Goal: Task Accomplishment & Management: Use online tool/utility

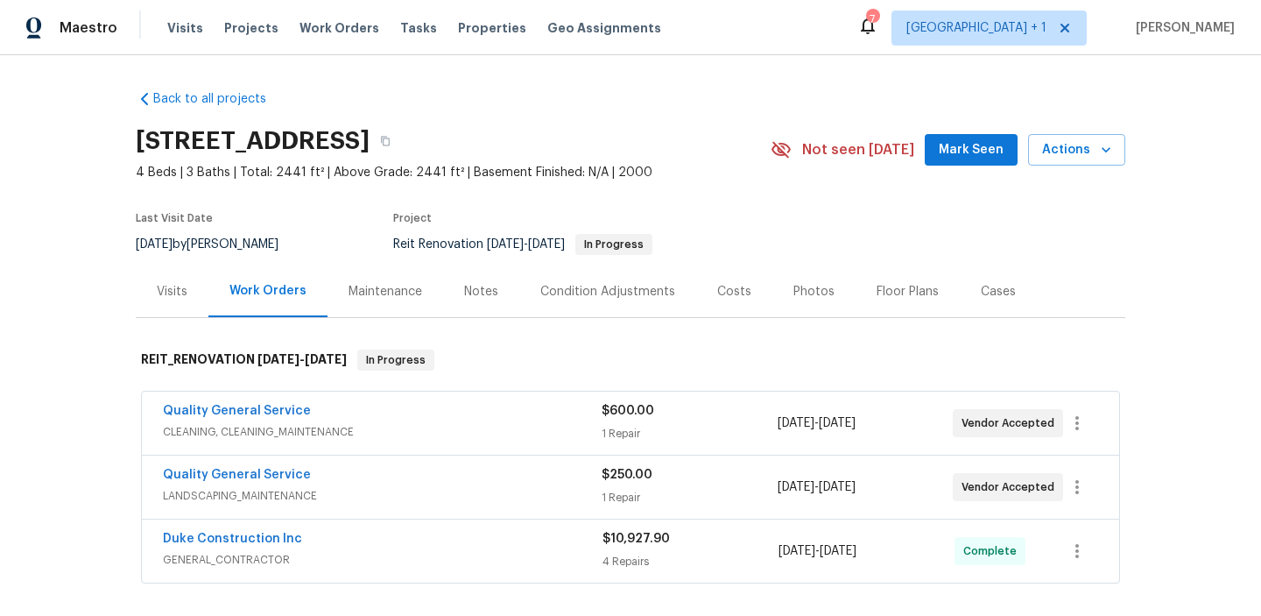
scroll to position [231, 0]
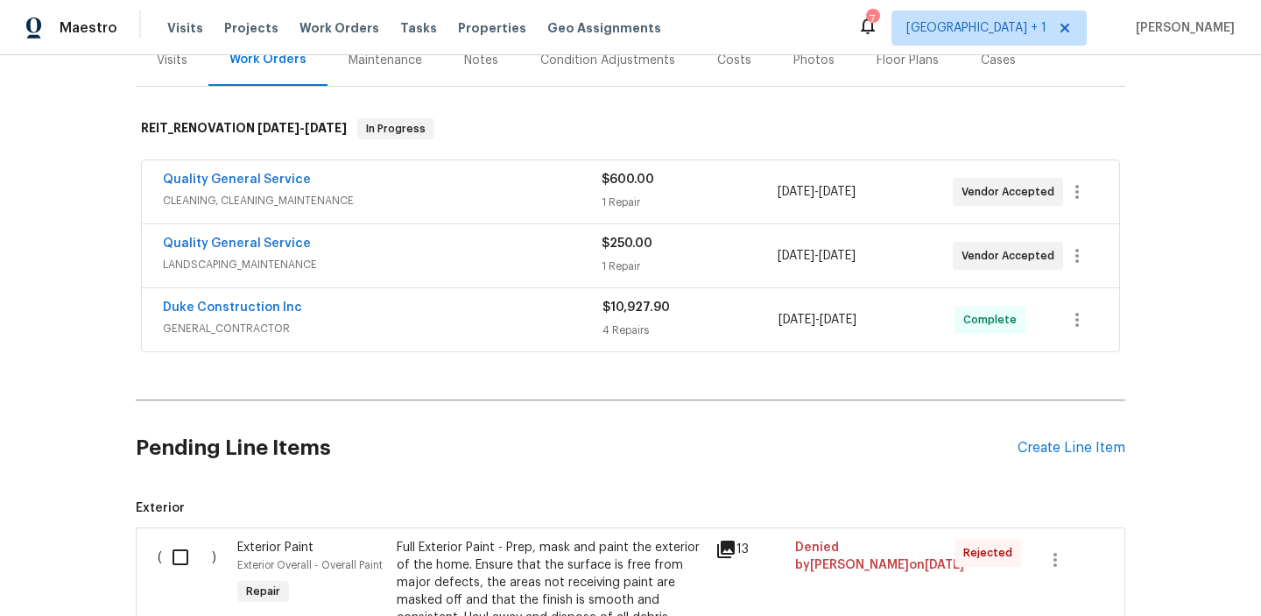
click at [51, 373] on div "Back to all projects 16121 Filbert St, Rancho Cascades, CA 91342 4 Beds | 3 Bat…" at bounding box center [630, 335] width 1261 height 561
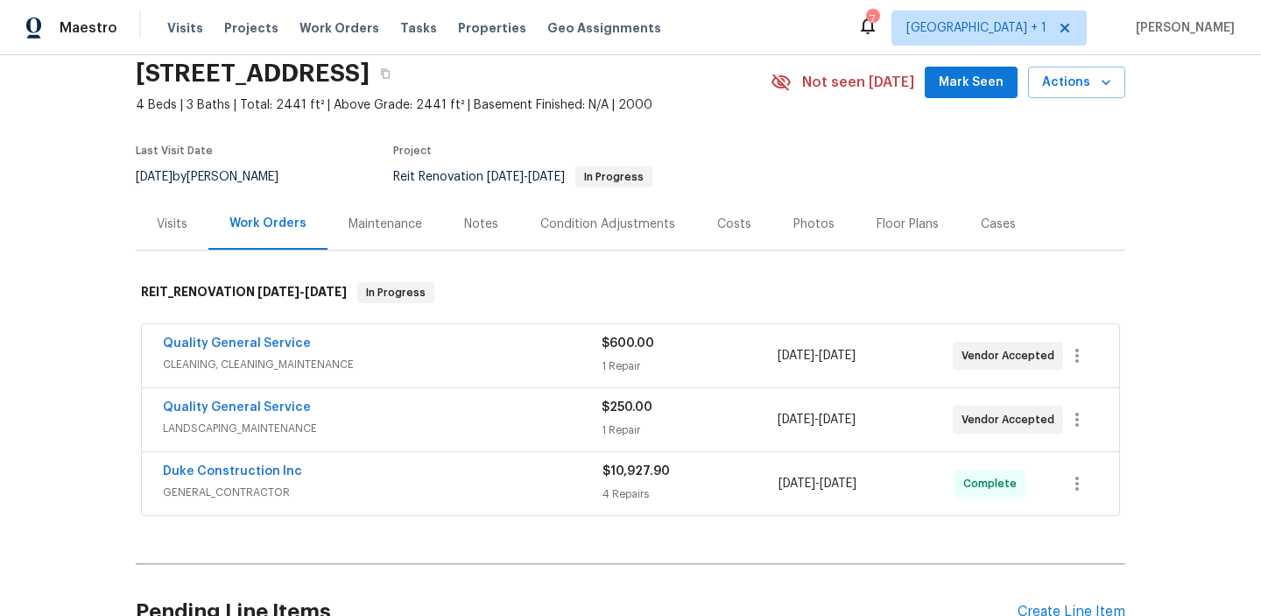
scroll to position [23, 0]
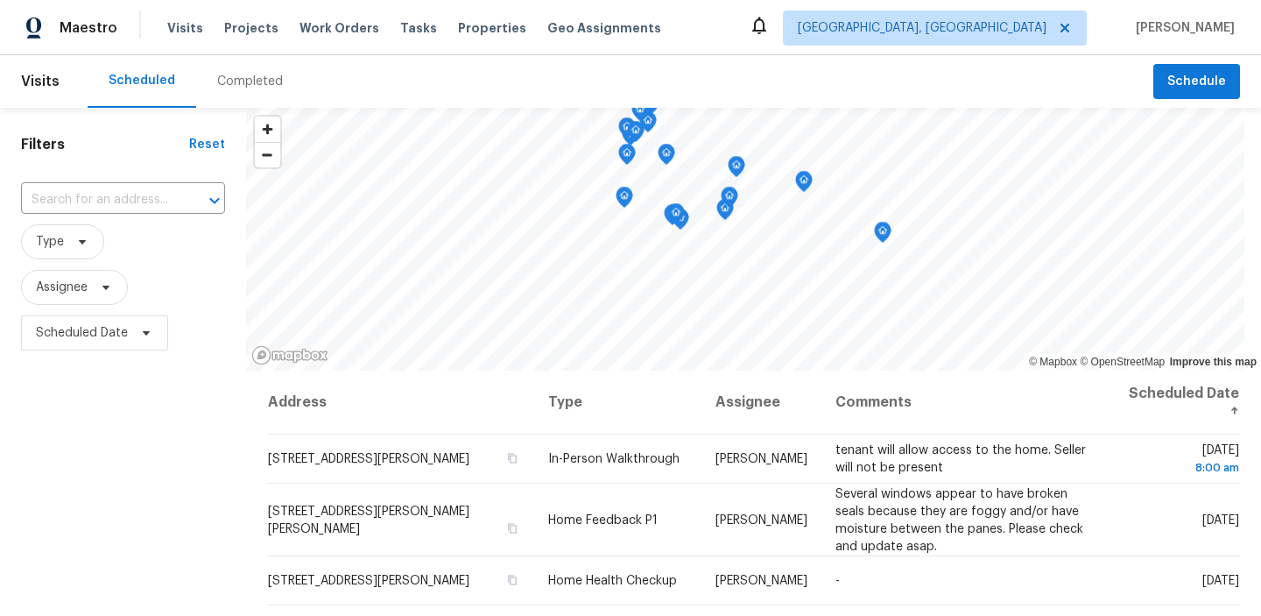
click at [88, 449] on div "Filters Reset ​ Type Assignee Scheduled Date" at bounding box center [123, 485] width 246 height 755
click at [400, 28] on span "Tasks" at bounding box center [418, 28] width 37 height 12
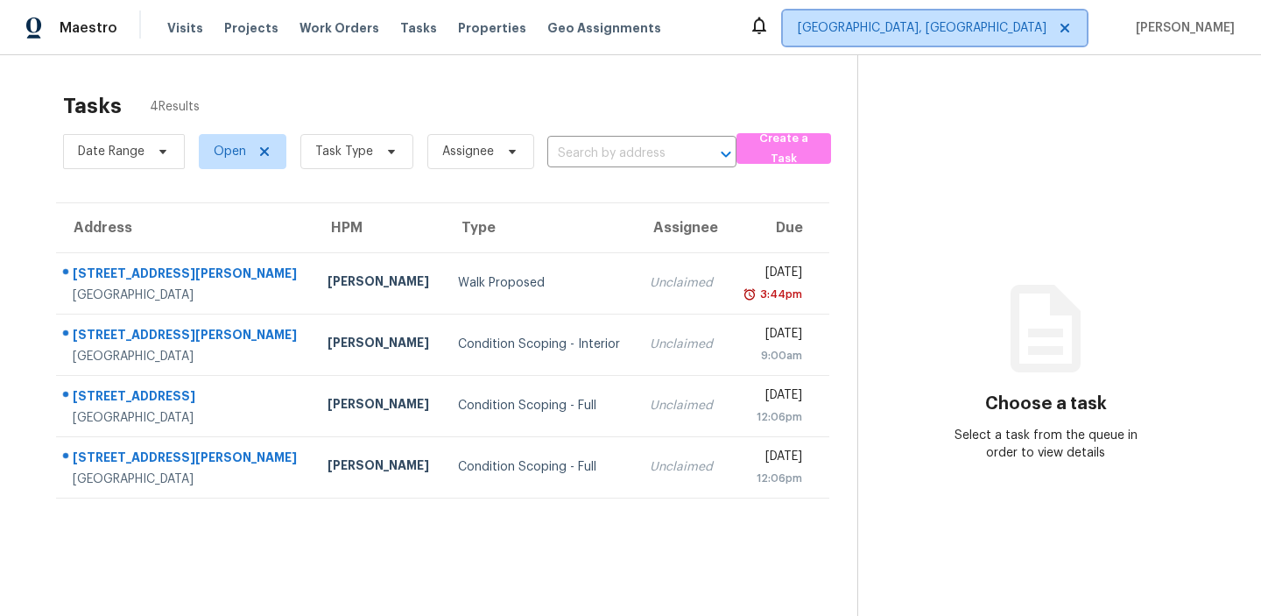
click at [966, 32] on span "[GEOGRAPHIC_DATA], [GEOGRAPHIC_DATA]" at bounding box center [922, 28] width 249 height 18
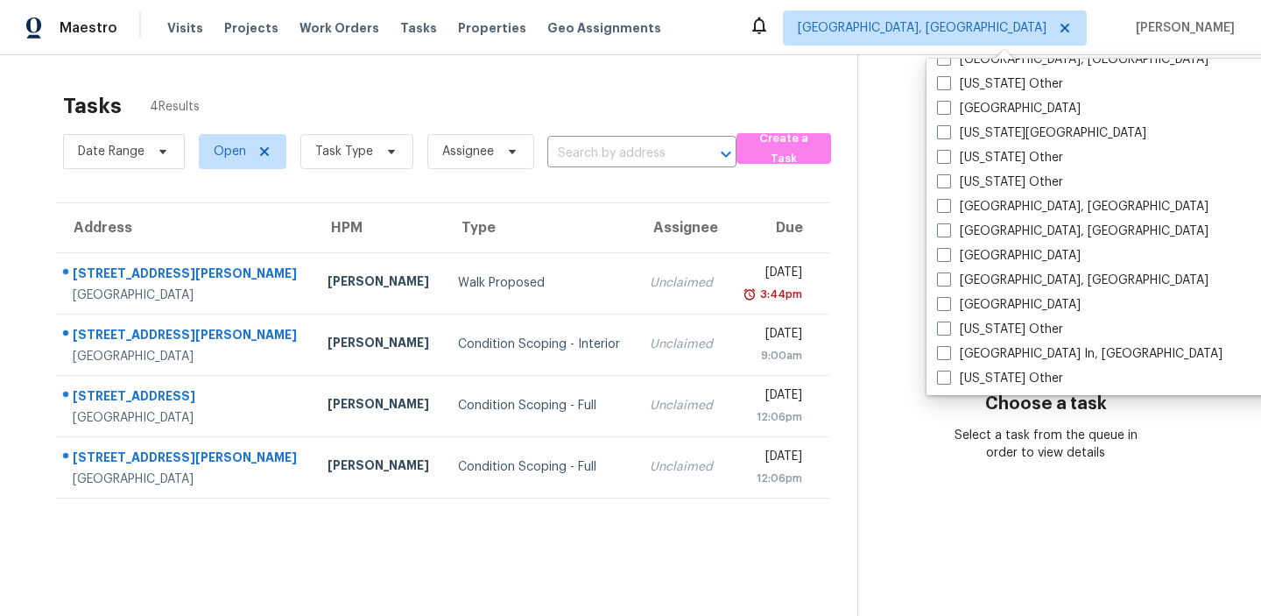
scroll to position [1031, 0]
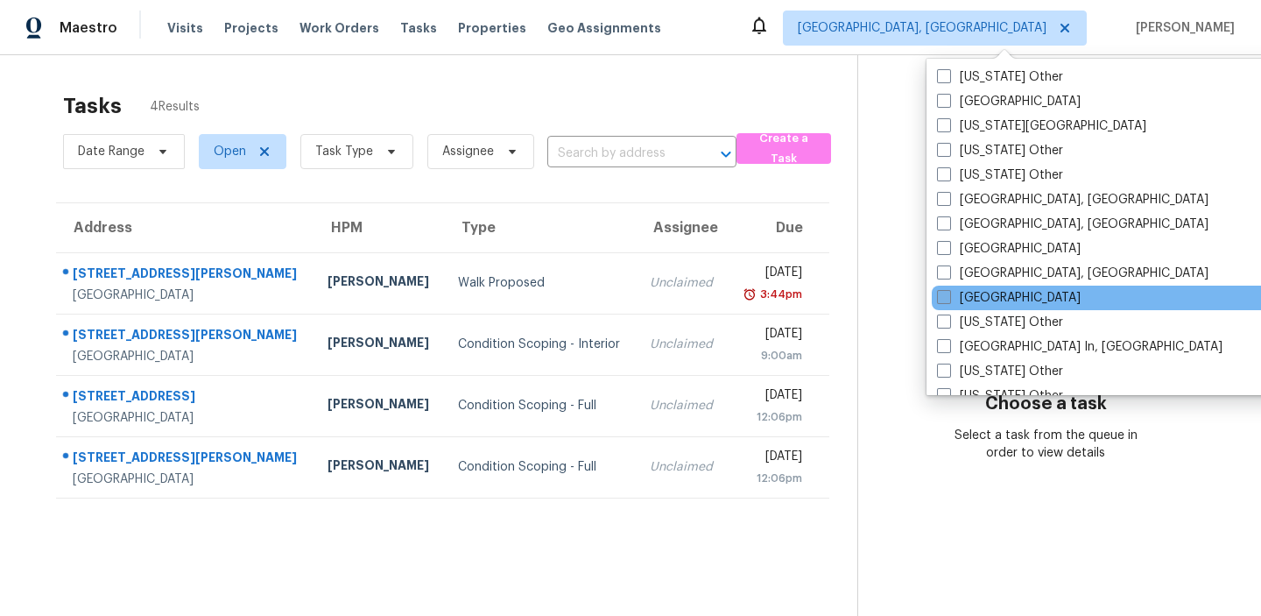
click at [944, 301] on span at bounding box center [944, 297] width 14 height 14
click at [944, 300] on input "Los Angeles" at bounding box center [942, 294] width 11 height 11
checkbox input "true"
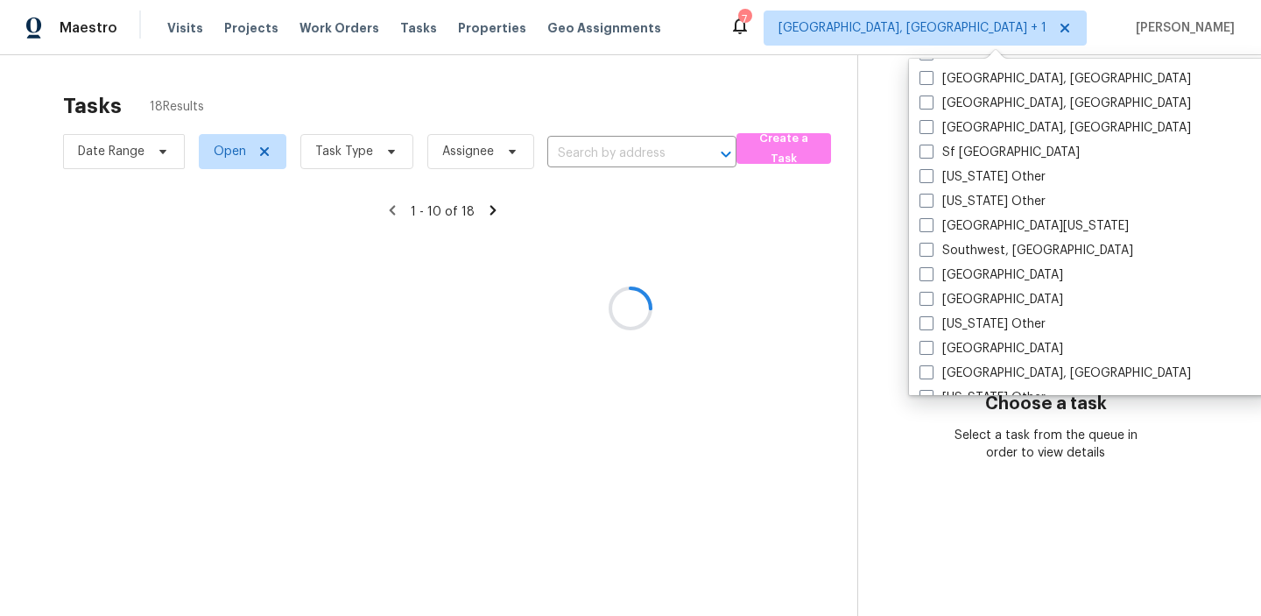
scroll to position [2262, 0]
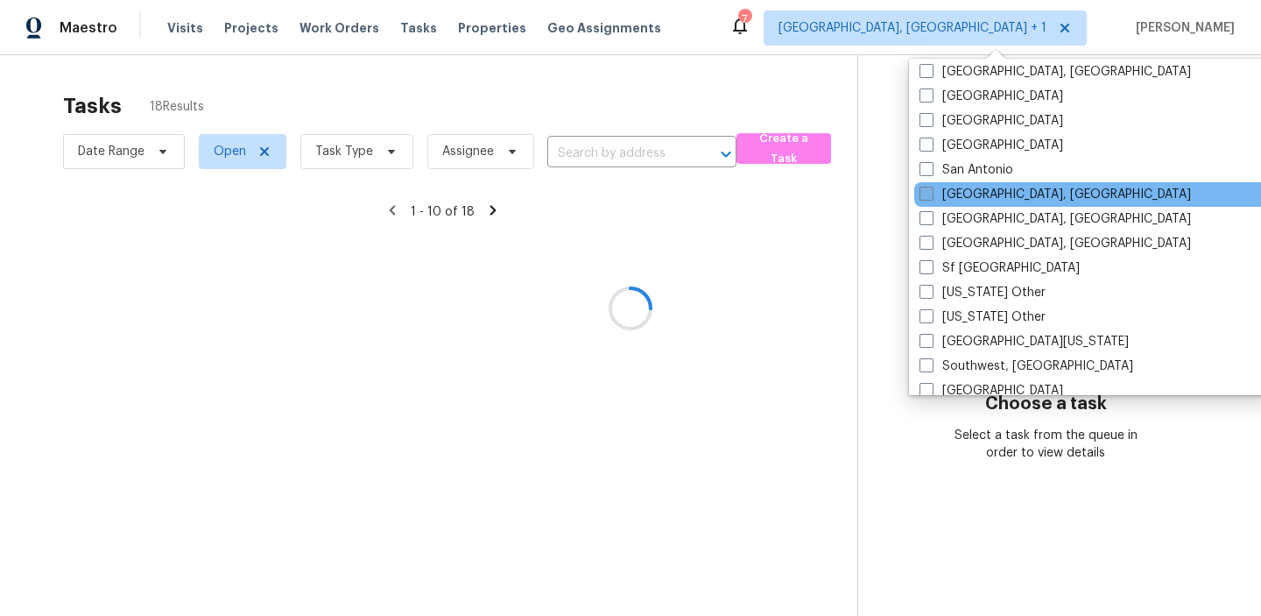
click at [925, 202] on label "[GEOGRAPHIC_DATA], [GEOGRAPHIC_DATA]" at bounding box center [1055, 195] width 271 height 18
click at [925, 197] on input "[GEOGRAPHIC_DATA], [GEOGRAPHIC_DATA]" at bounding box center [925, 191] width 11 height 11
checkbox input "true"
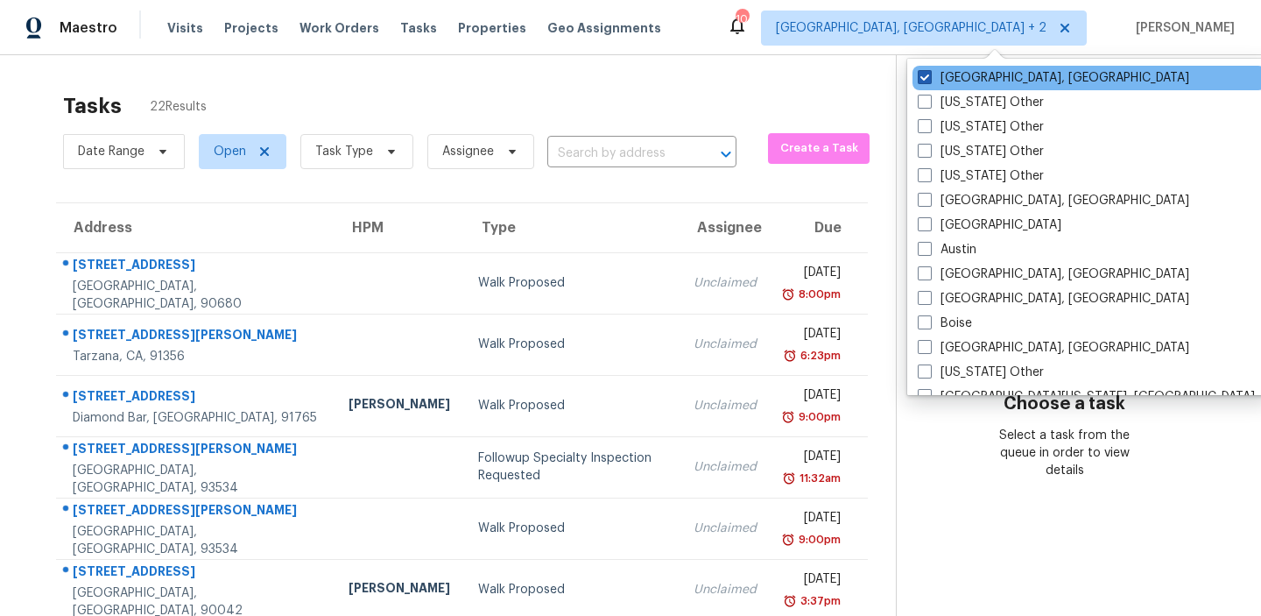
click at [927, 76] on span at bounding box center [925, 77] width 14 height 14
click at [927, 76] on input "[GEOGRAPHIC_DATA], [GEOGRAPHIC_DATA]" at bounding box center [923, 74] width 11 height 11
checkbox input "false"
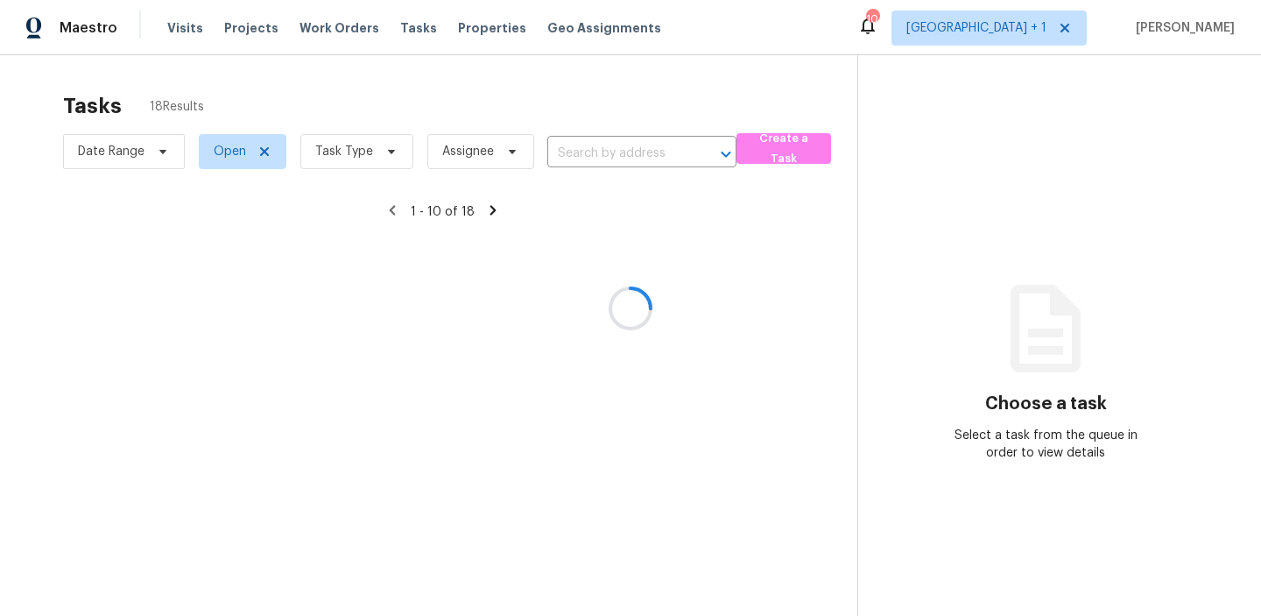
click at [390, 153] on div at bounding box center [630, 308] width 1261 height 616
click at [390, 153] on icon at bounding box center [391, 152] width 14 height 14
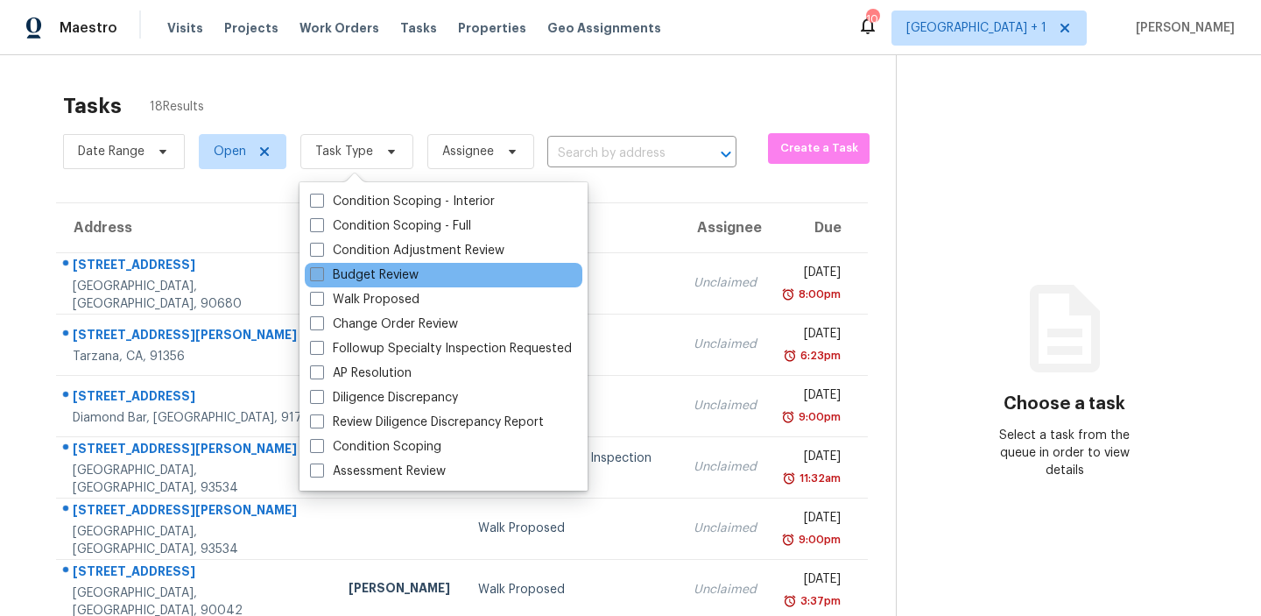
click at [313, 271] on span at bounding box center [317, 274] width 14 height 14
click at [313, 271] on input "Budget Review" at bounding box center [315, 271] width 11 height 11
checkbox input "true"
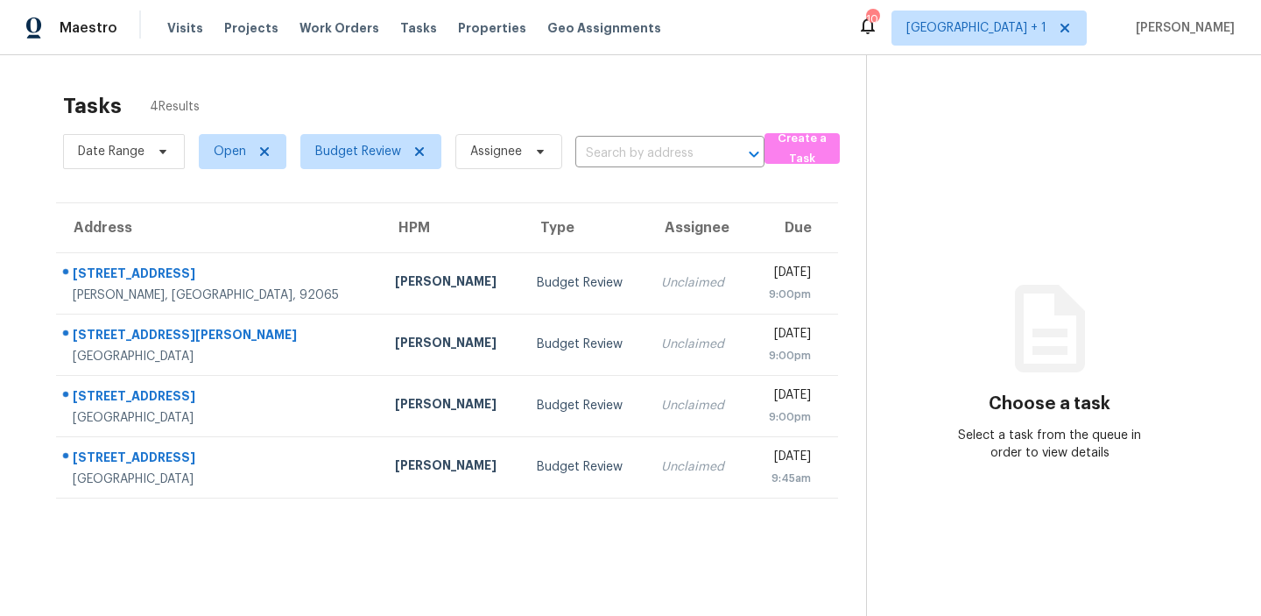
click at [416, 109] on div "Tasks 4 Results" at bounding box center [464, 106] width 803 height 46
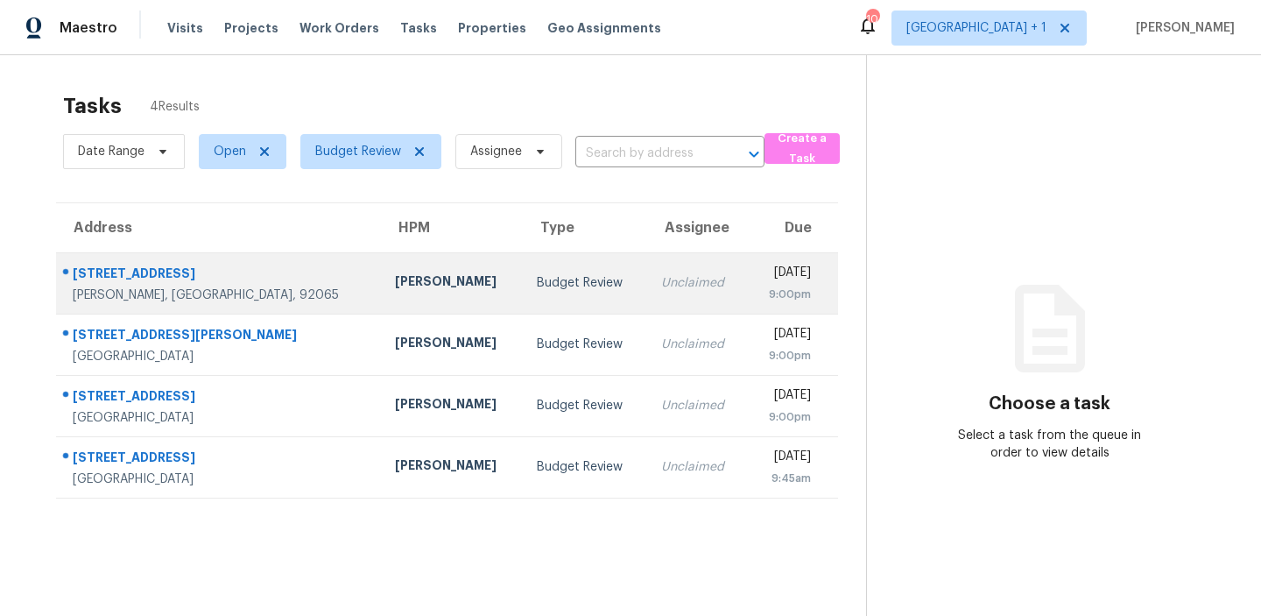
click at [458, 290] on td "[PERSON_NAME]" at bounding box center [452, 282] width 142 height 61
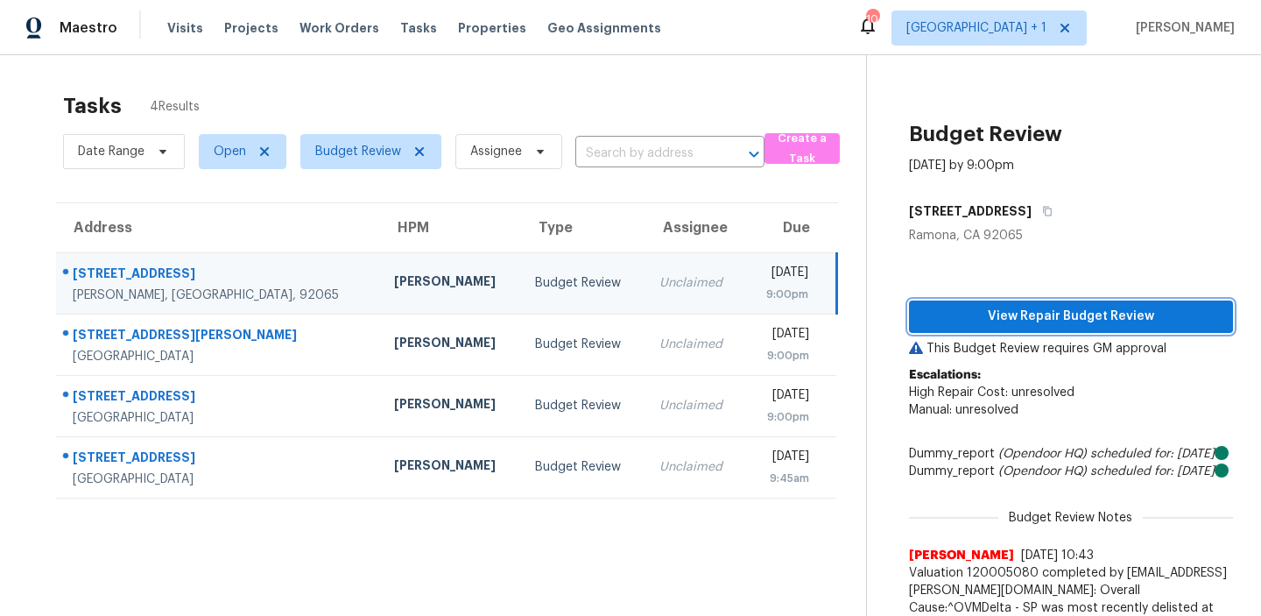
click at [1037, 321] on span "View Repair Budget Review" at bounding box center [1071, 317] width 296 height 22
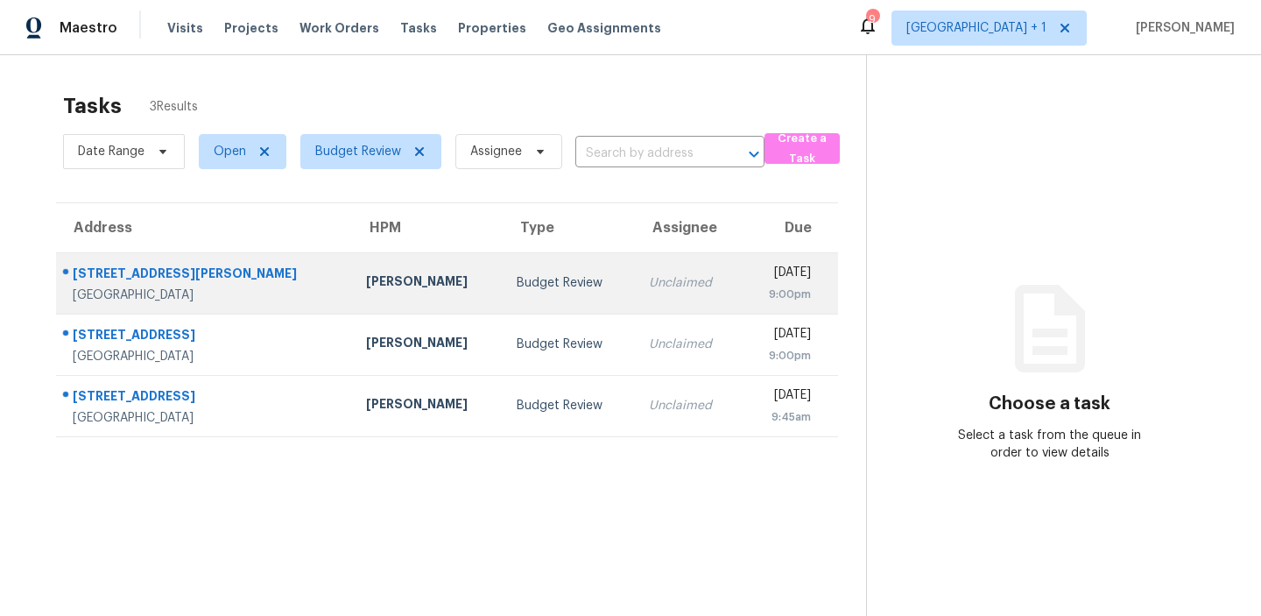
click at [649, 277] on div "Unclaimed" at bounding box center [688, 283] width 78 height 18
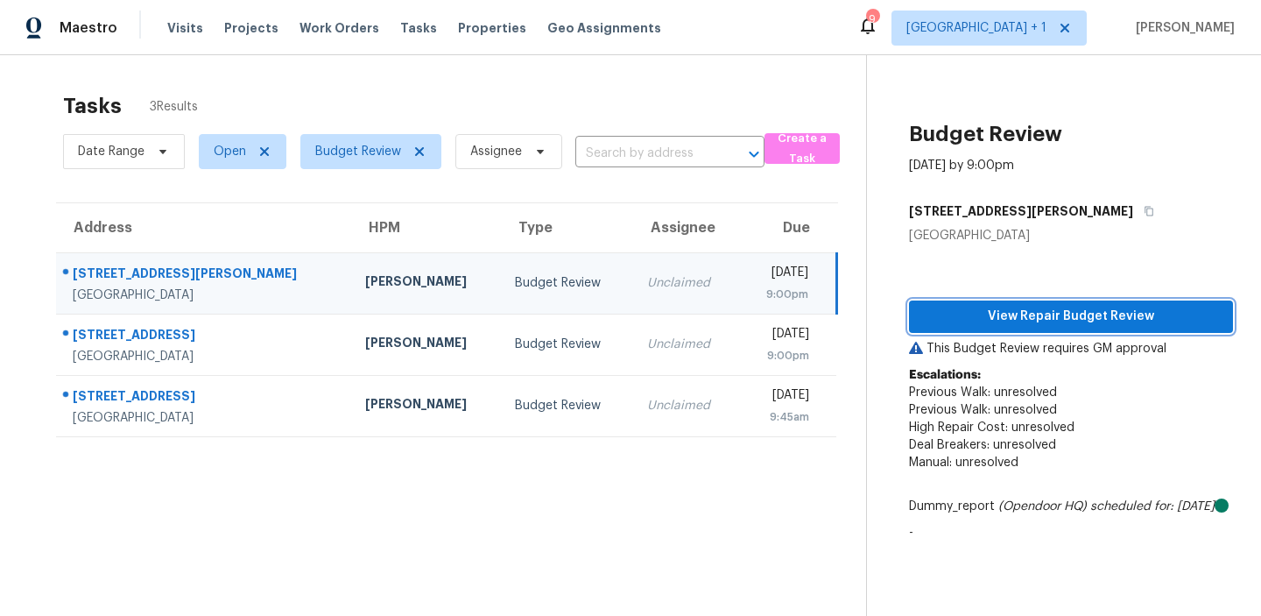
click at [1031, 316] on span "View Repair Budget Review" at bounding box center [1071, 317] width 296 height 22
click at [420, 483] on section "Tasks 3 Results Date Range Open Budget Review Assignee ​ Create a Task Address …" at bounding box center [447, 377] width 838 height 588
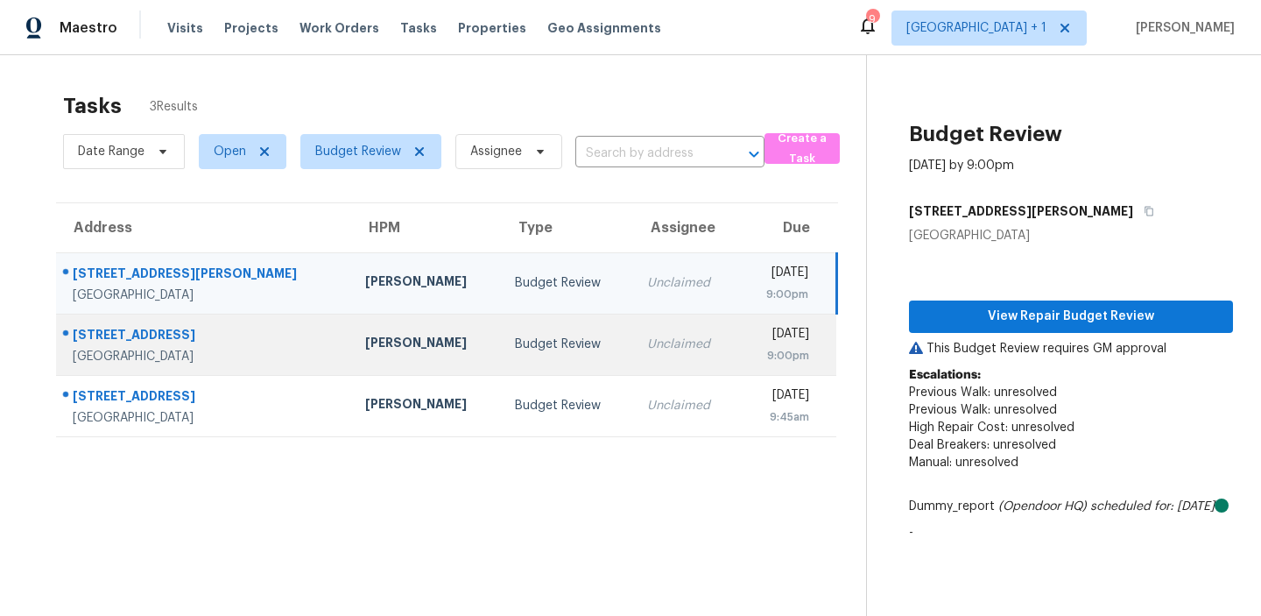
click at [515, 340] on div "Budget Review" at bounding box center [567, 344] width 104 height 18
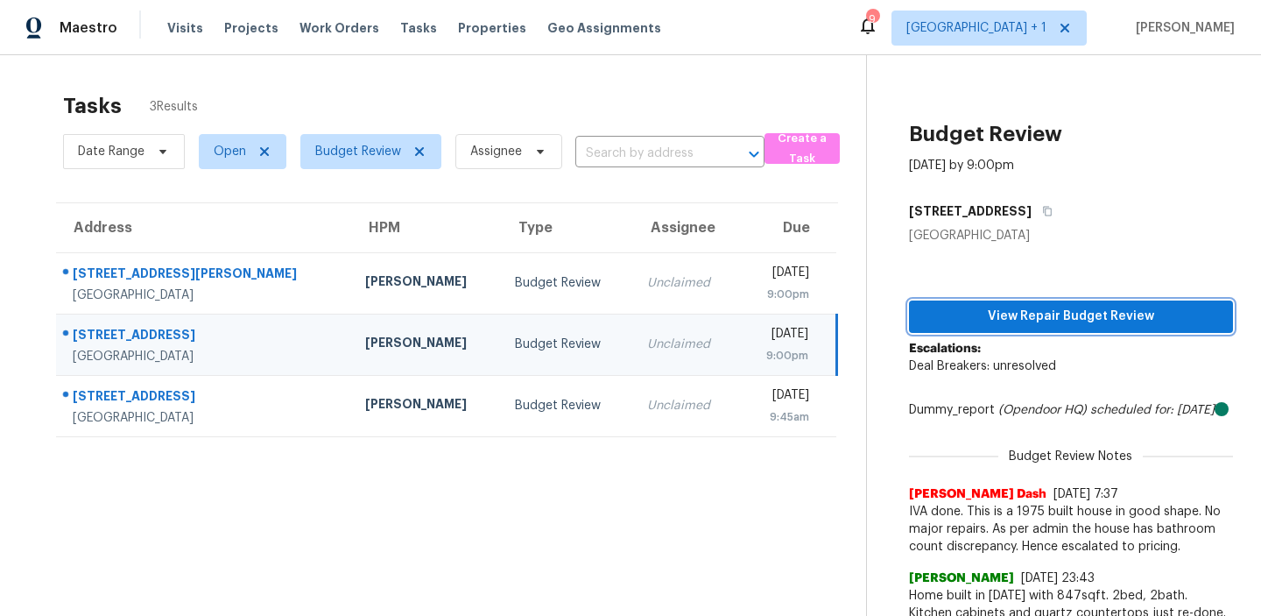
click at [1058, 315] on span "View Repair Budget Review" at bounding box center [1071, 317] width 296 height 22
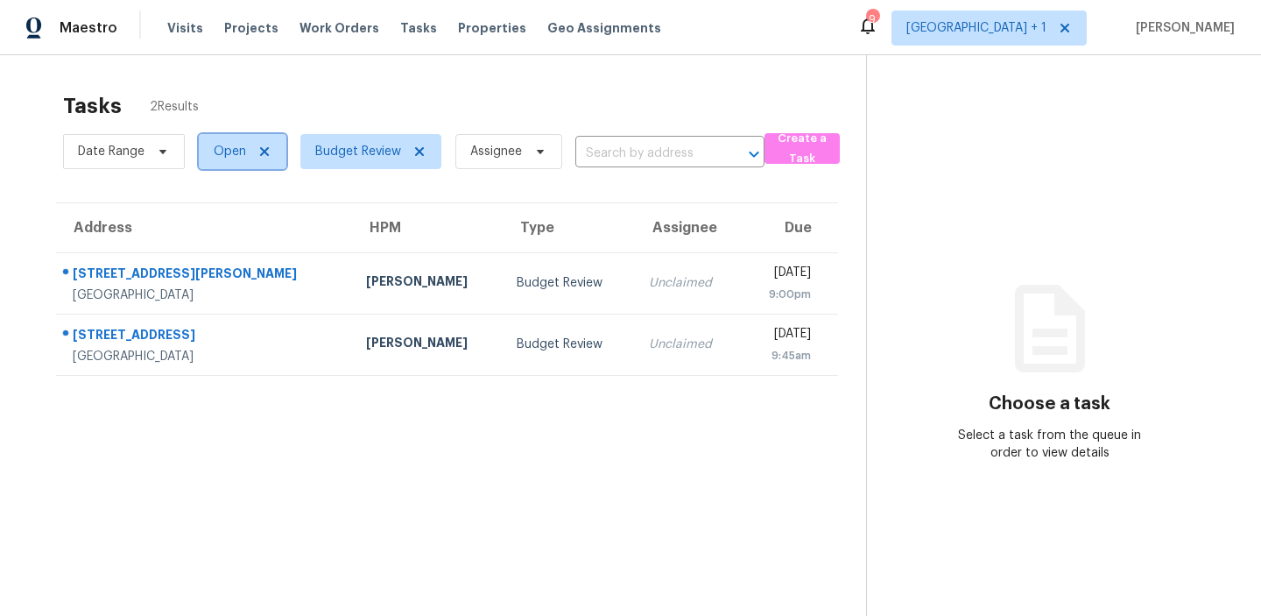
click at [233, 157] on span "Open" at bounding box center [230, 152] width 32 height 18
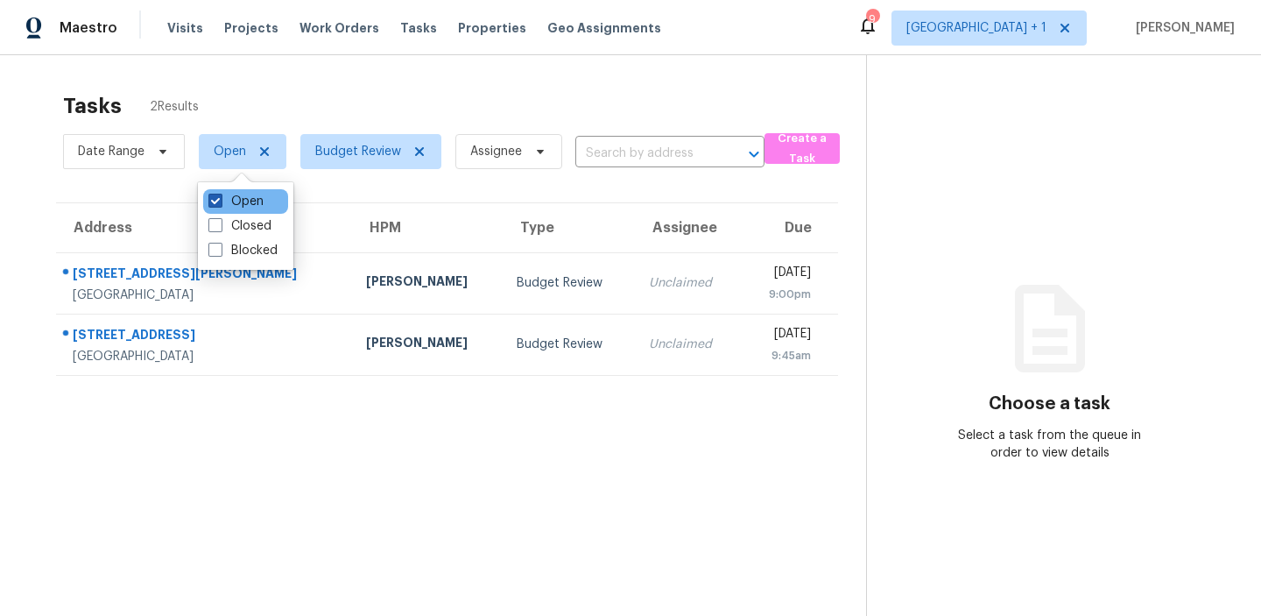
click at [218, 197] on span at bounding box center [215, 201] width 14 height 14
click at [218, 197] on input "Open" at bounding box center [213, 198] width 11 height 11
checkbox input "false"
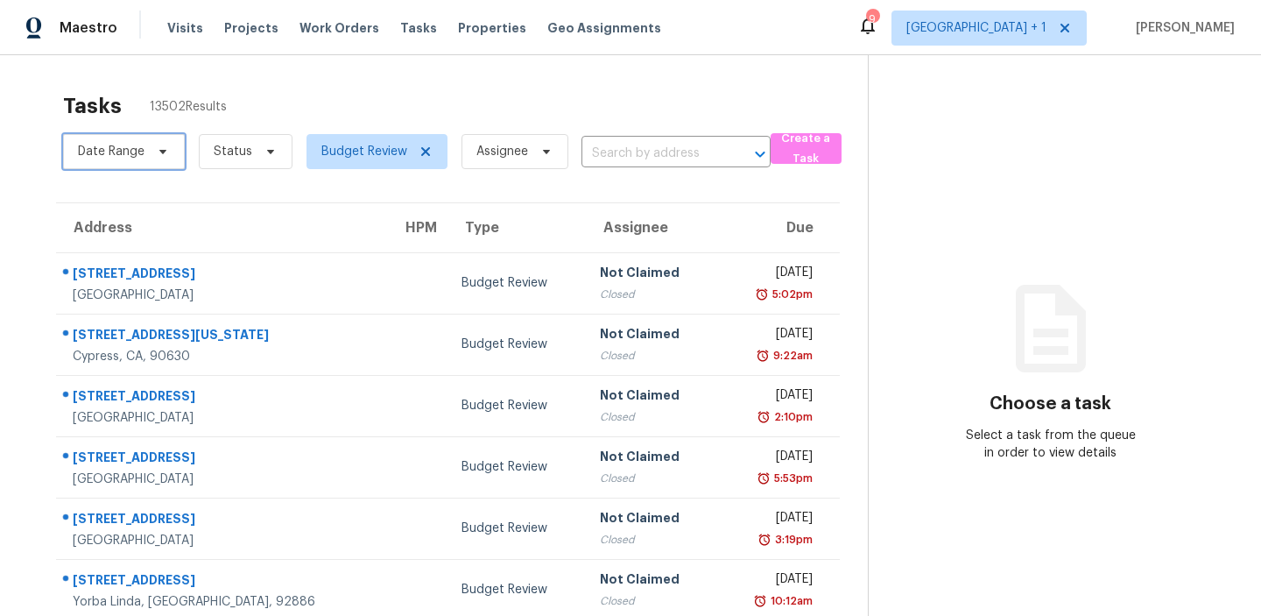
click at [130, 155] on span "Date Range" at bounding box center [111, 152] width 67 height 18
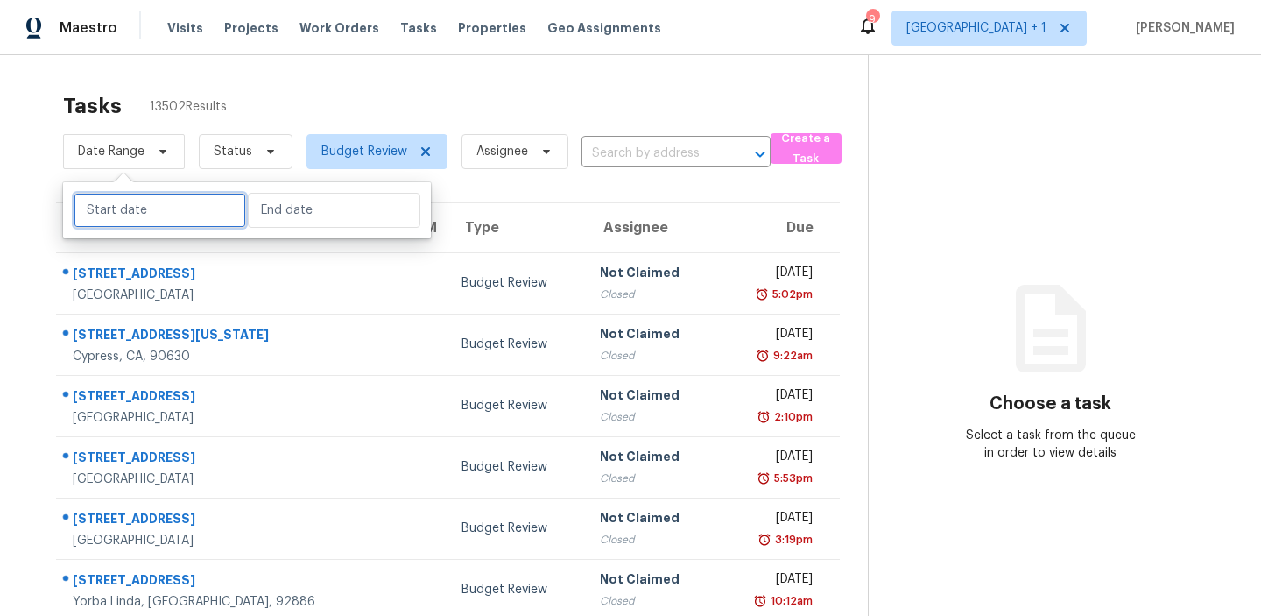
select select "8"
select select "2025"
select select "9"
select select "2025"
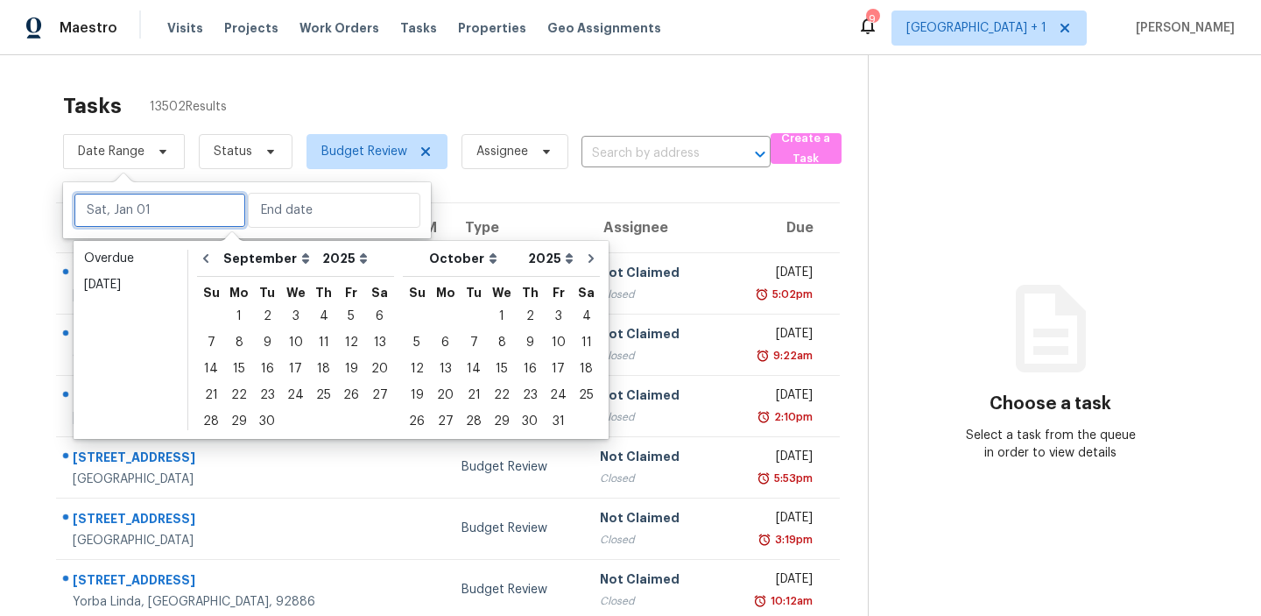
click at [127, 207] on input "text" at bounding box center [160, 210] width 173 height 35
type input "[DATE]"
click at [241, 413] on div "29" at bounding box center [239, 421] width 28 height 25
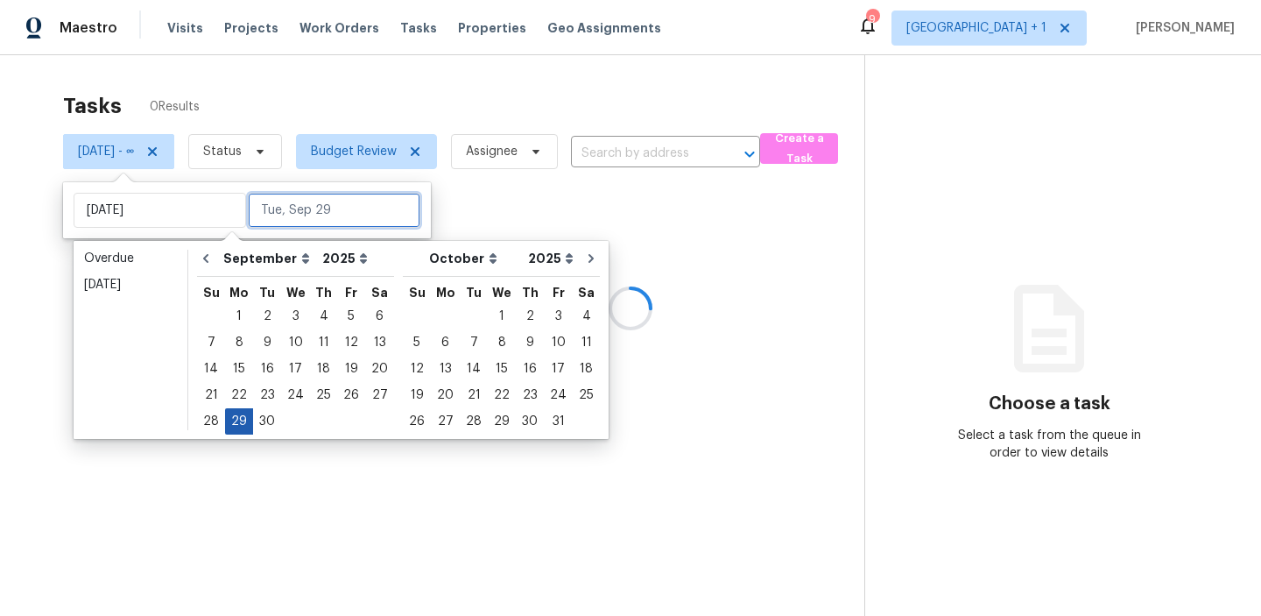
type input "[DATE]"
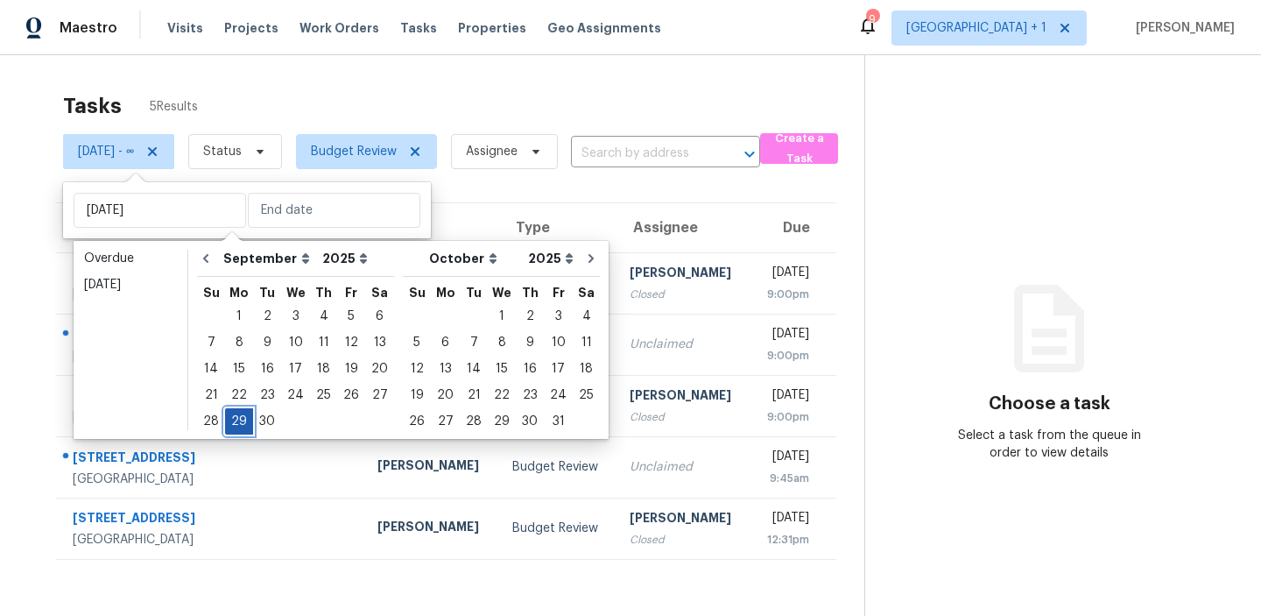
click at [241, 413] on div "29" at bounding box center [239, 421] width 28 height 25
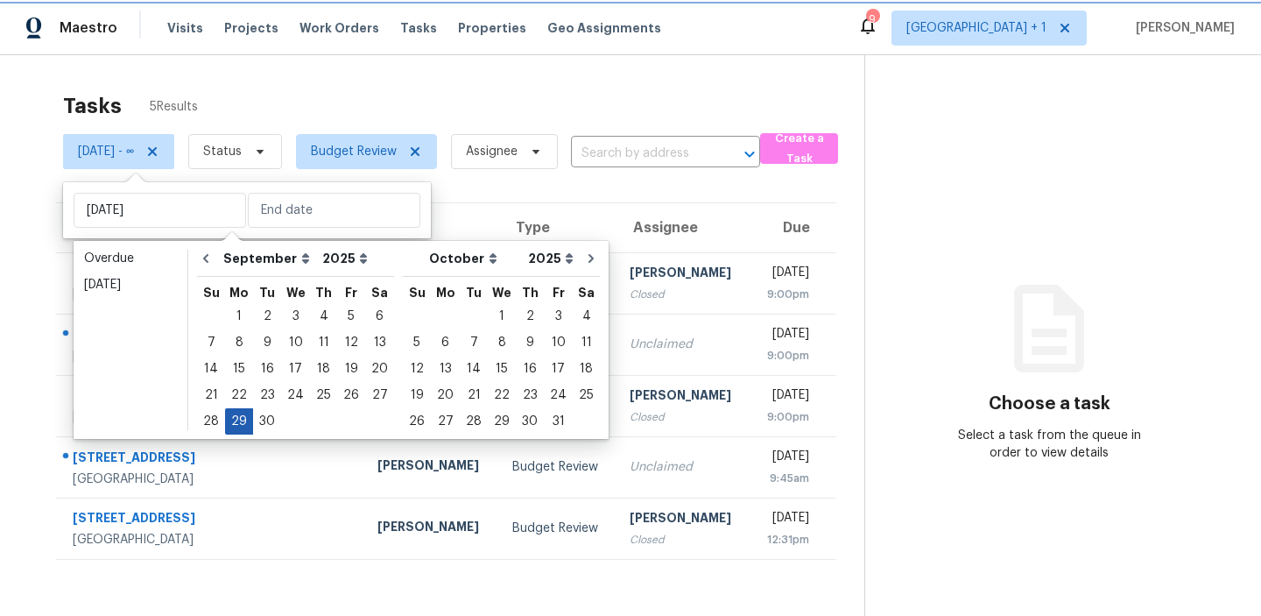
type input "[DATE]"
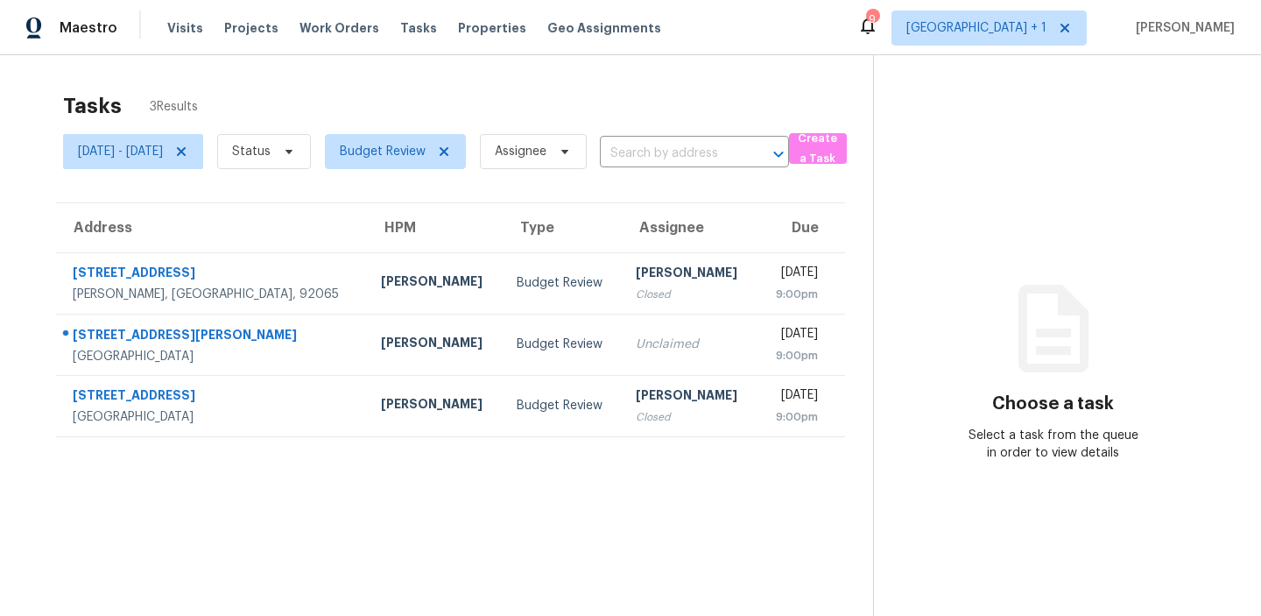
click at [360, 106] on div "Tasks 3 Results" at bounding box center [468, 106] width 810 height 46
click at [271, 145] on span "Status" at bounding box center [251, 152] width 39 height 18
click at [301, 197] on span at bounding box center [304, 201] width 14 height 14
click at [301, 197] on input "Closed" at bounding box center [302, 198] width 11 height 11
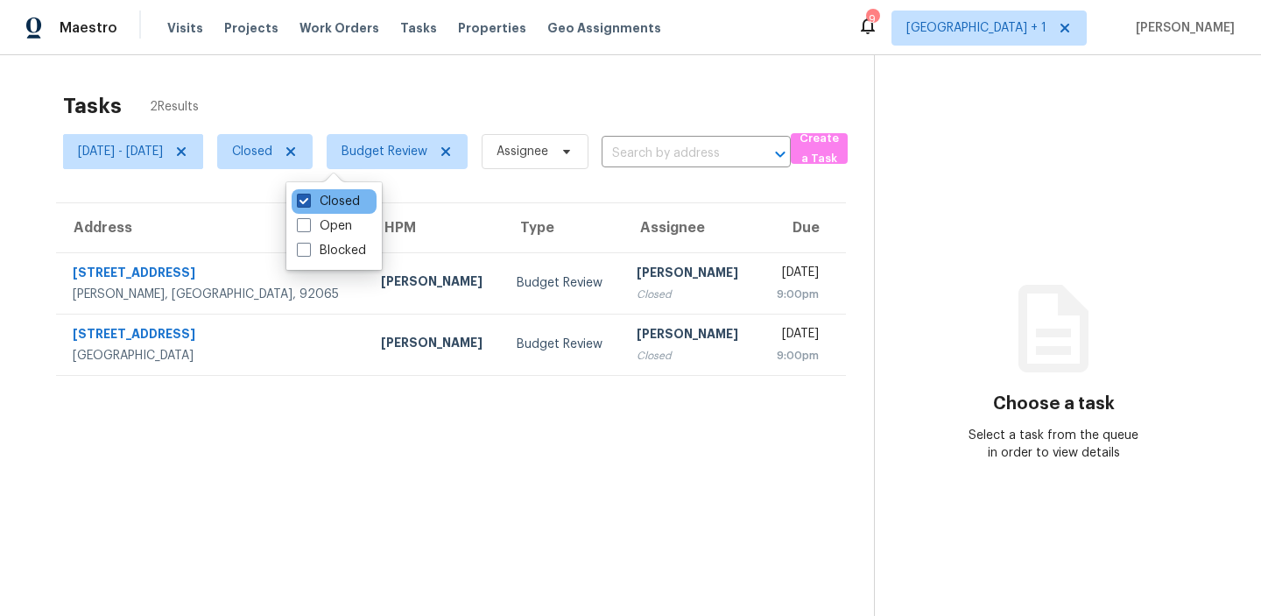
click at [301, 197] on span at bounding box center [304, 201] width 14 height 14
click at [301, 197] on input "Closed" at bounding box center [302, 198] width 11 height 11
checkbox input "false"
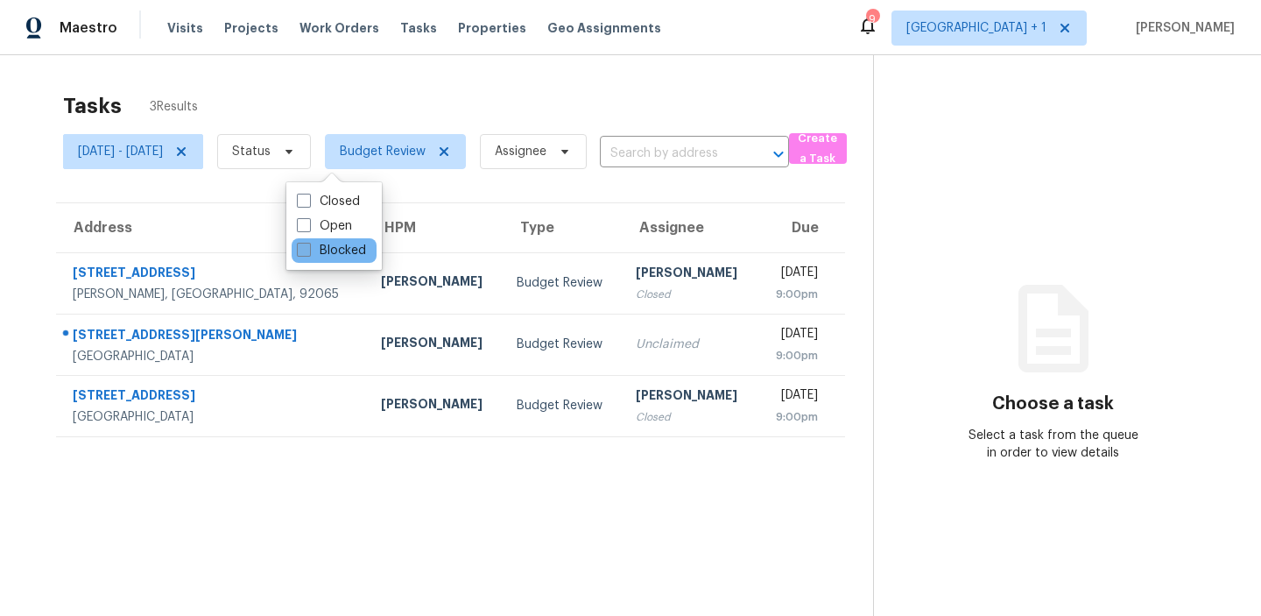
click at [304, 257] on label "Blocked" at bounding box center [331, 251] width 69 height 18
click at [304, 253] on input "Blocked" at bounding box center [302, 247] width 11 height 11
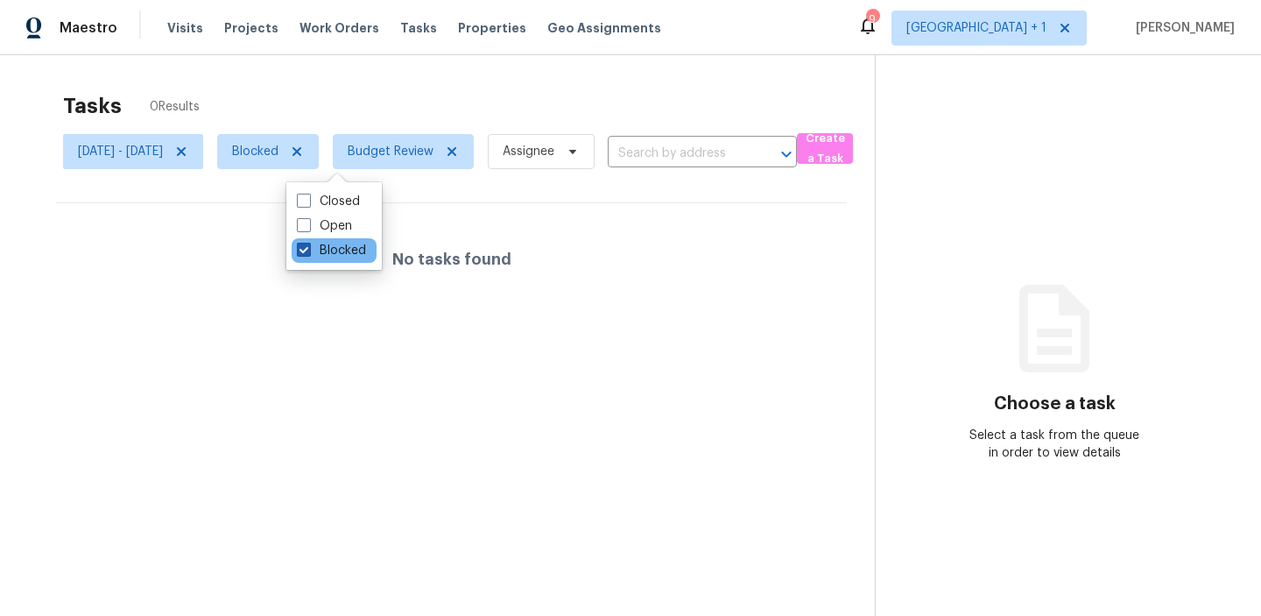
click at [304, 257] on label "Blocked" at bounding box center [331, 251] width 69 height 18
click at [304, 253] on input "Blocked" at bounding box center [302, 247] width 11 height 11
checkbox input "false"
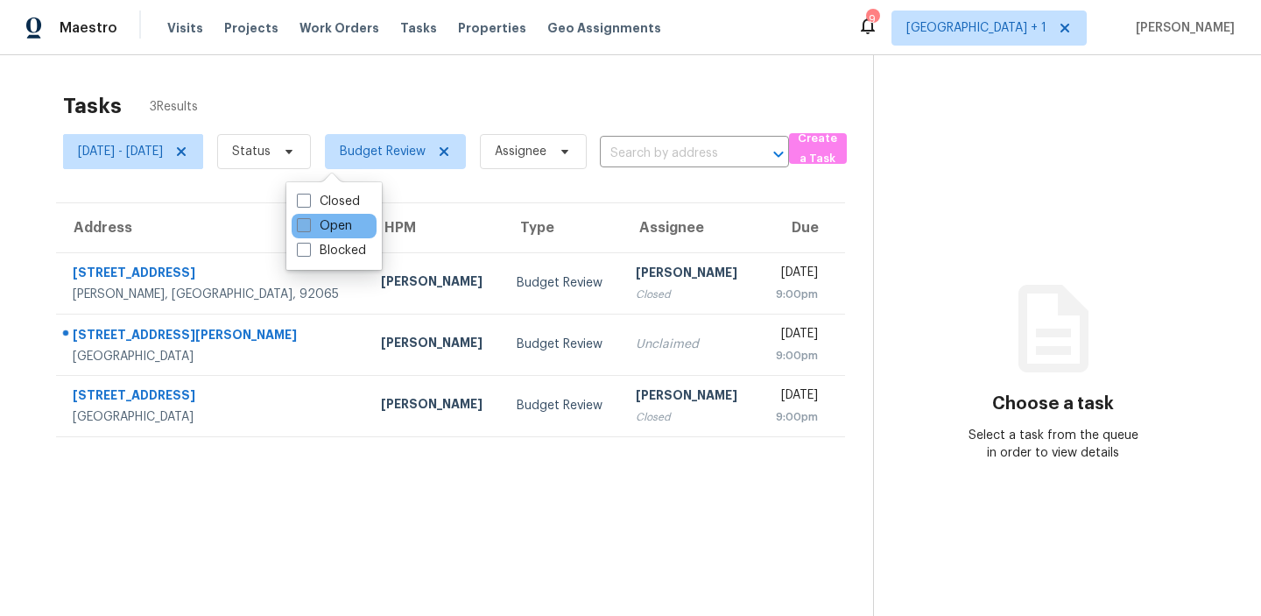
click at [304, 229] on span at bounding box center [304, 225] width 14 height 14
click at [304, 229] on input "Open" at bounding box center [302, 222] width 11 height 11
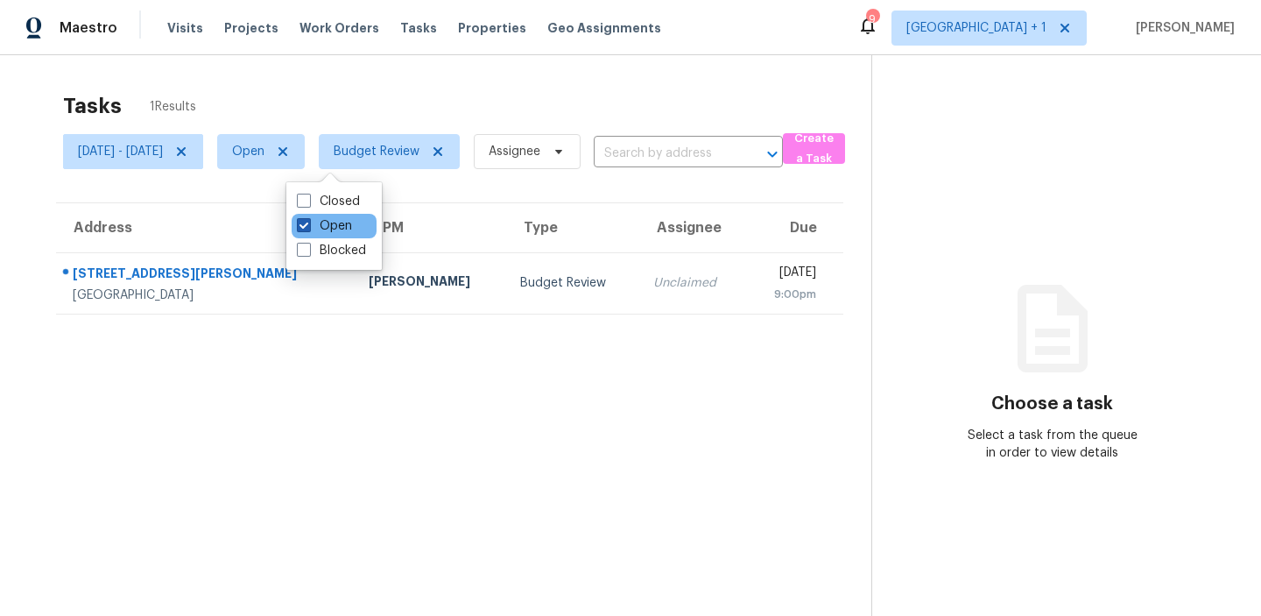
click at [304, 229] on span at bounding box center [304, 225] width 14 height 14
click at [304, 229] on input "Open" at bounding box center [302, 222] width 11 height 11
checkbox input "false"
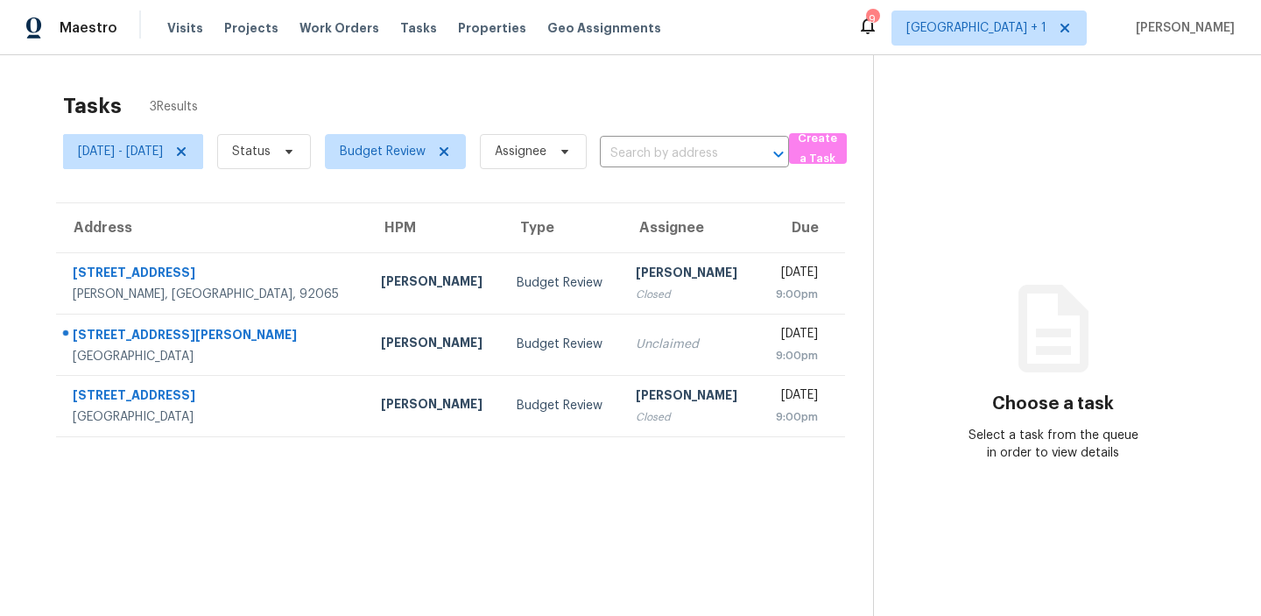
click at [278, 498] on section "Tasks 3 Results [DATE] - [DATE] Status Budget Review Assignee ​ Create a Task A…" at bounding box center [450, 377] width 845 height 588
click at [107, 147] on span "[DATE] - [DATE]" at bounding box center [120, 152] width 85 height 18
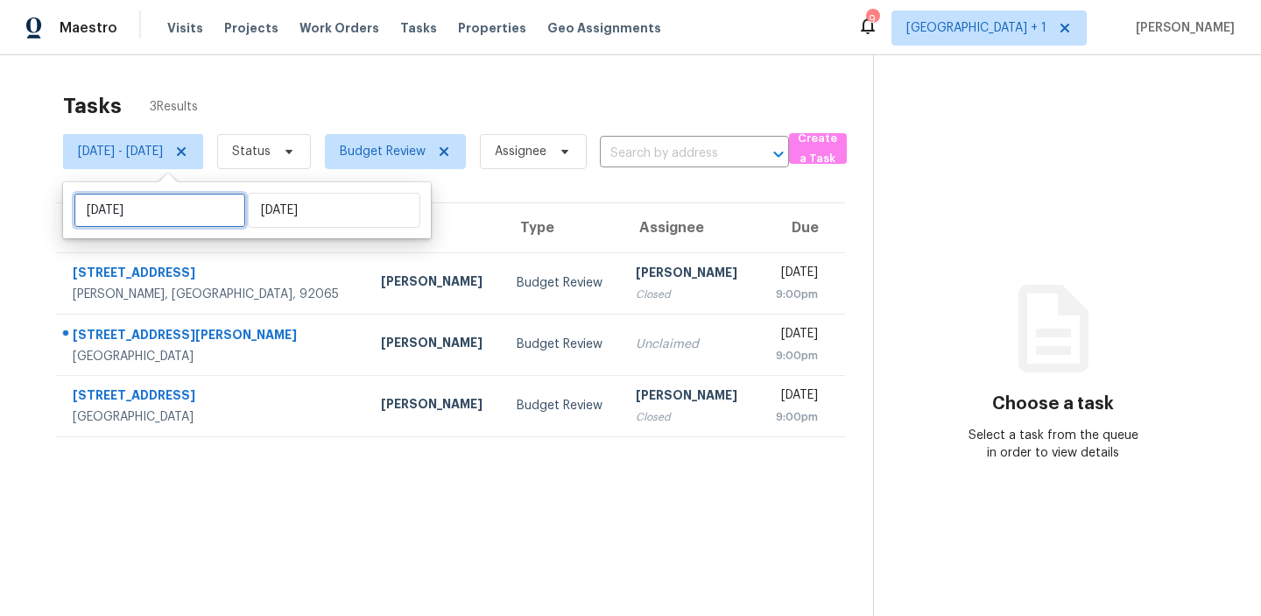
select select "8"
select select "2025"
select select "9"
select select "2025"
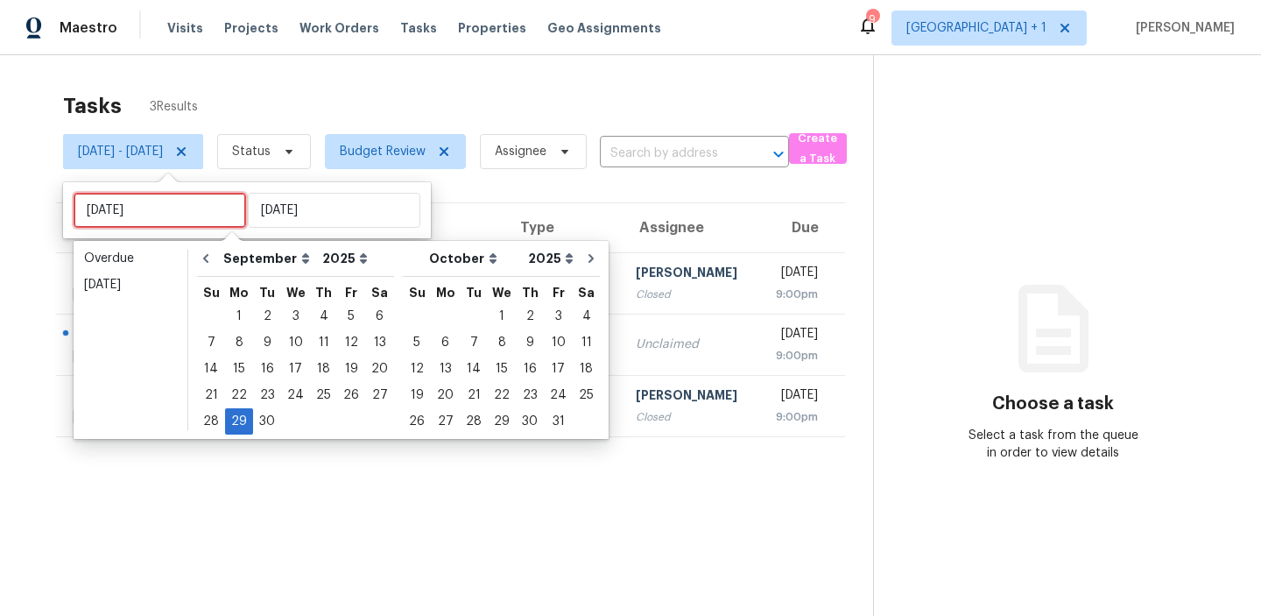
click at [153, 215] on input "[DATE]" at bounding box center [160, 210] width 173 height 35
click at [342, 397] on div "26" at bounding box center [351, 395] width 28 height 25
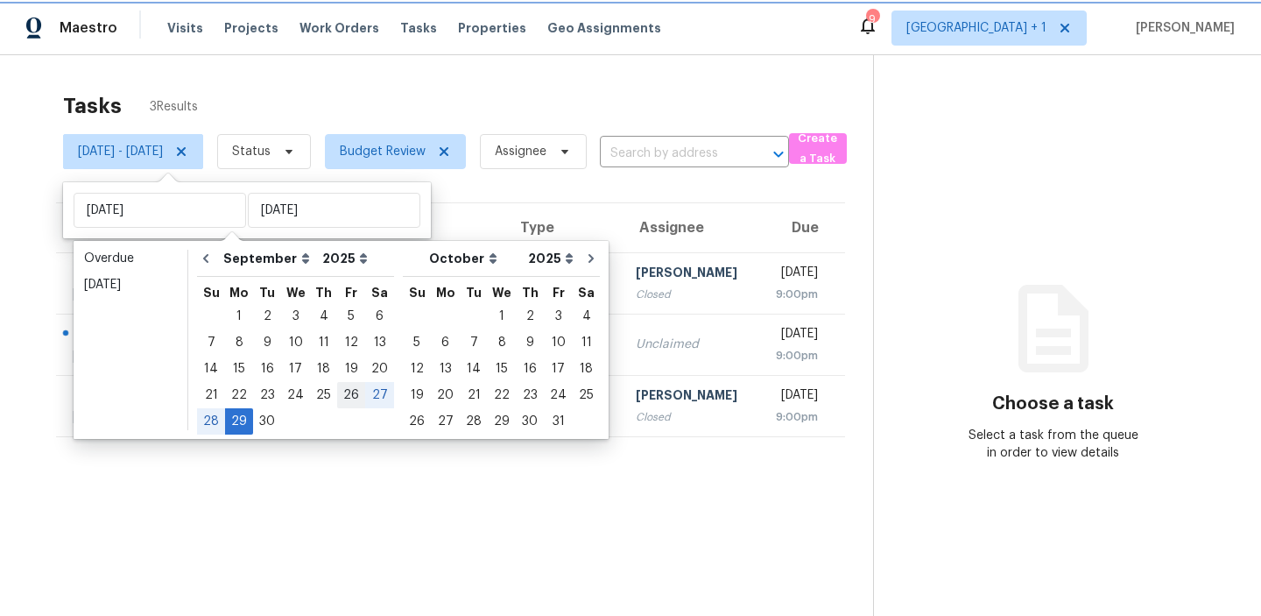
type input "[DATE]"
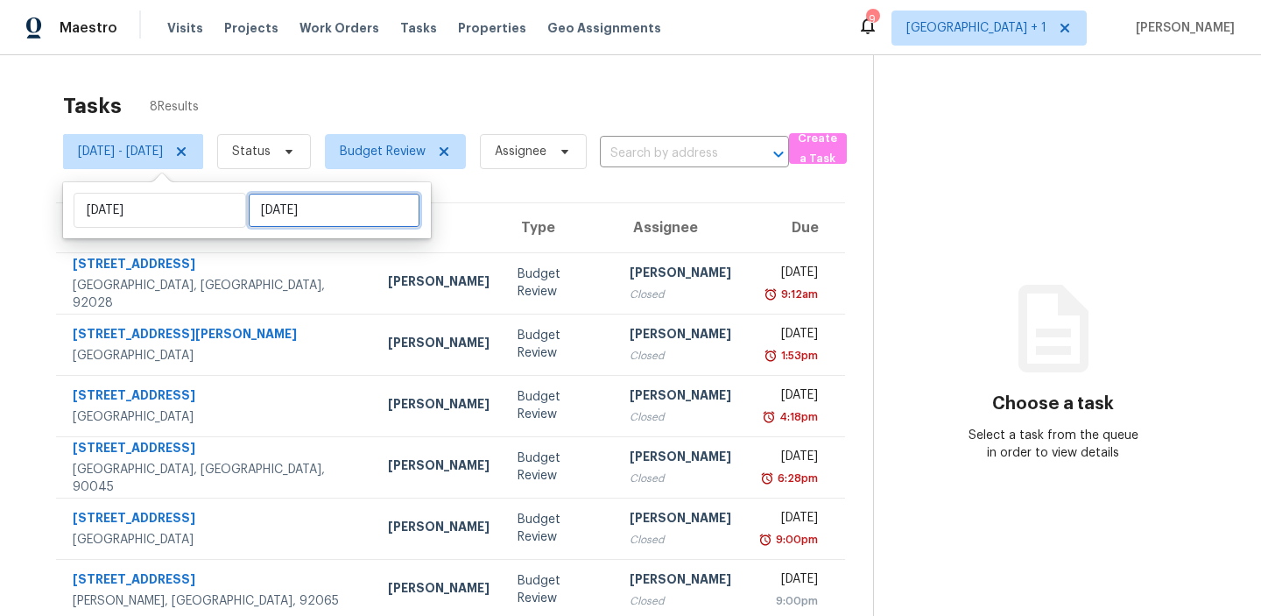
click at [341, 216] on input "[DATE]" at bounding box center [334, 210] width 173 height 35
select select "8"
select select "2025"
select select "9"
select select "2025"
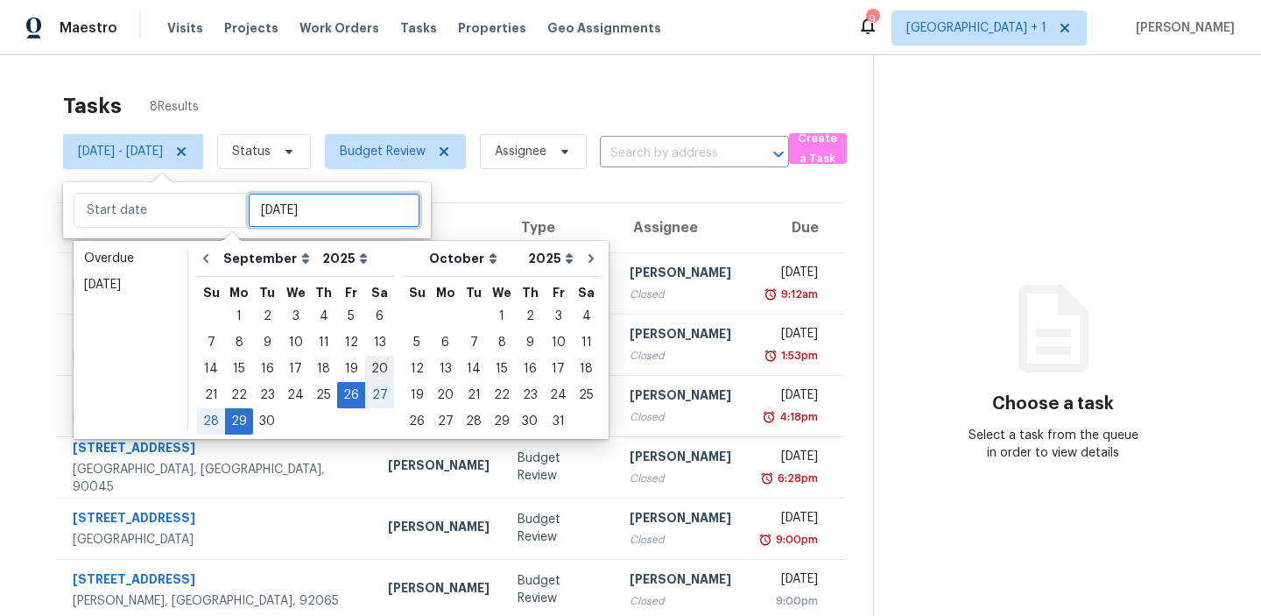
type input "[DATE]"
click at [346, 394] on div "26" at bounding box center [351, 395] width 28 height 25
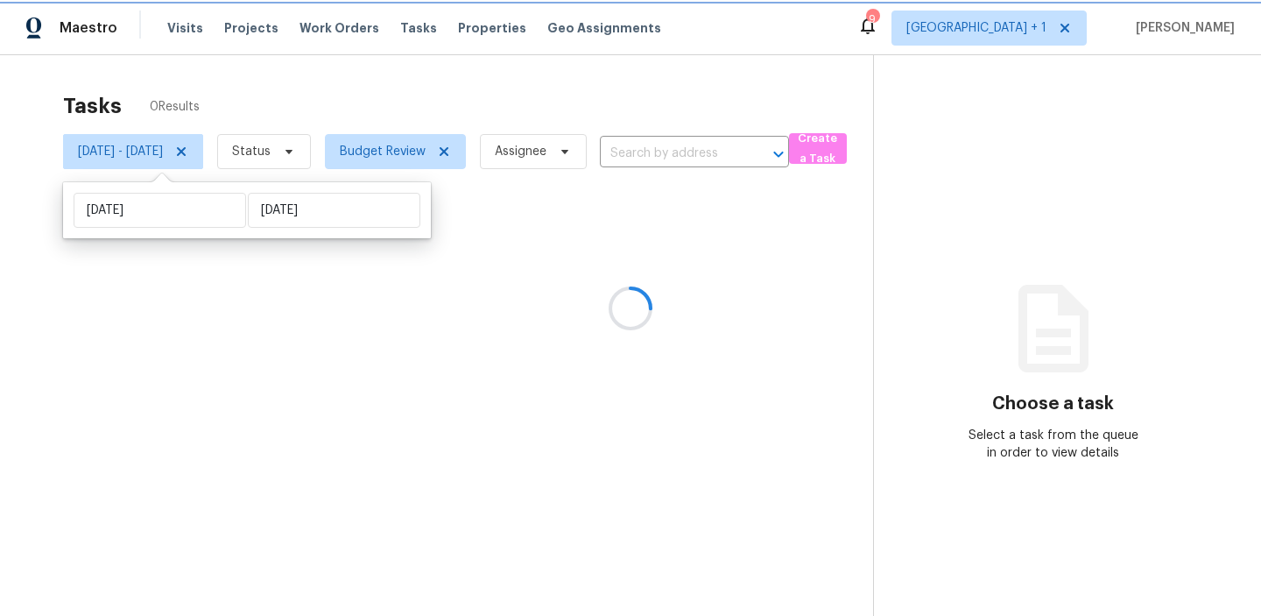
type input "[DATE]"
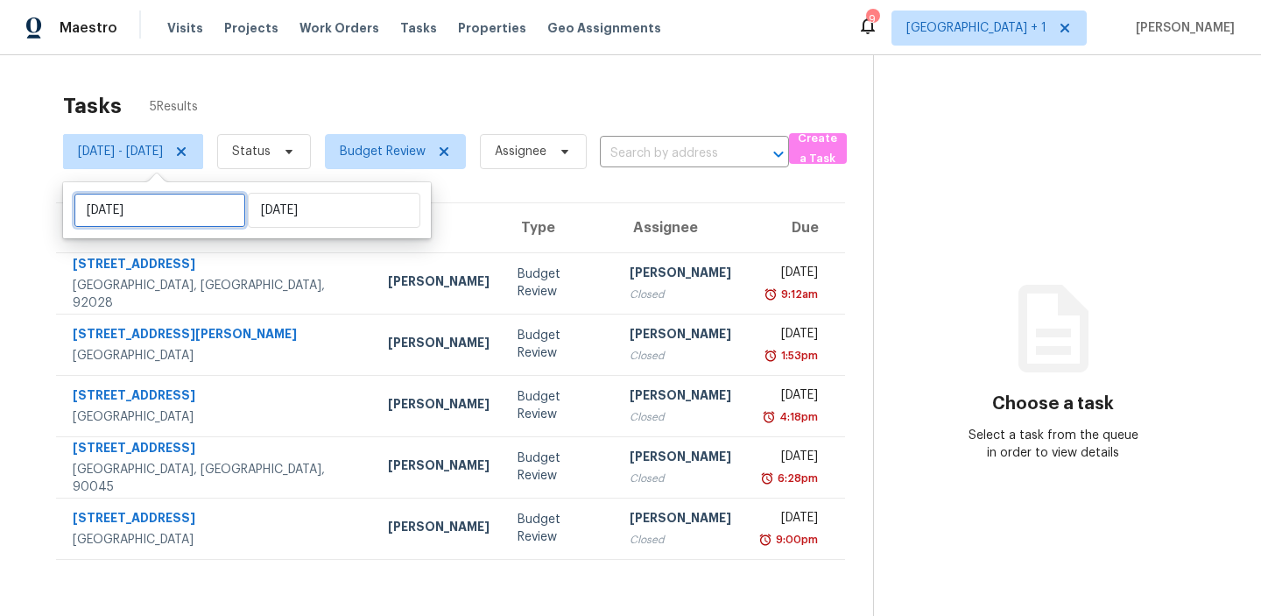
select select "8"
select select "2025"
select select "9"
select select "2025"
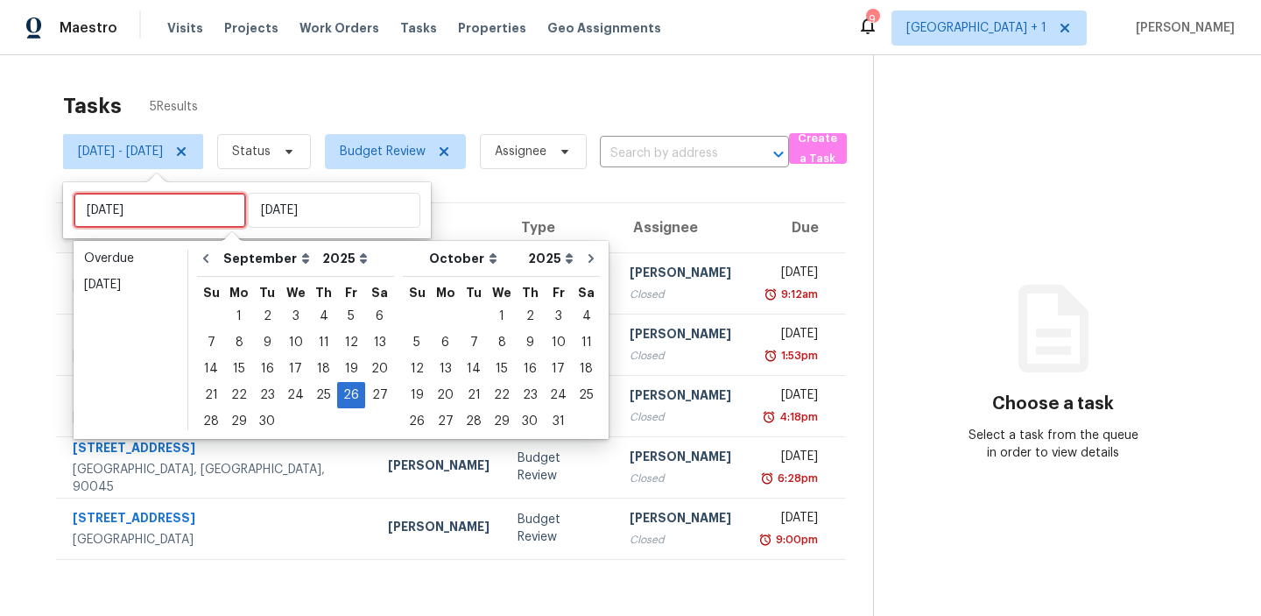
click at [164, 212] on input "[DATE]" at bounding box center [160, 210] width 173 height 35
click at [321, 394] on div "25" at bounding box center [323, 395] width 27 height 25
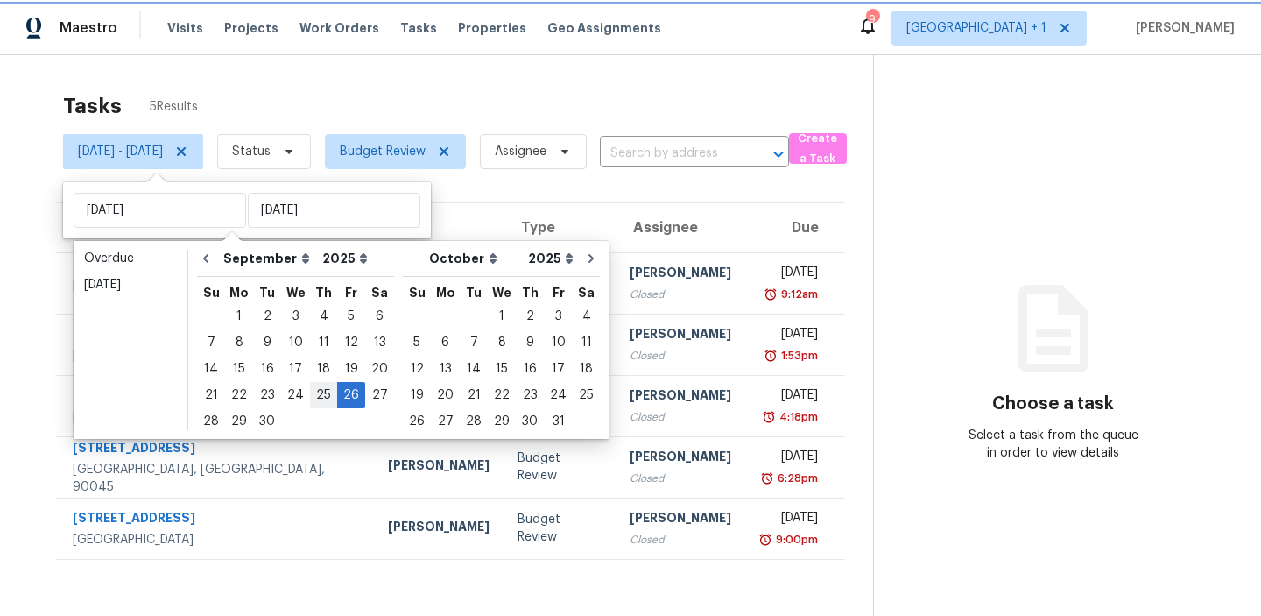
type input "[DATE]"
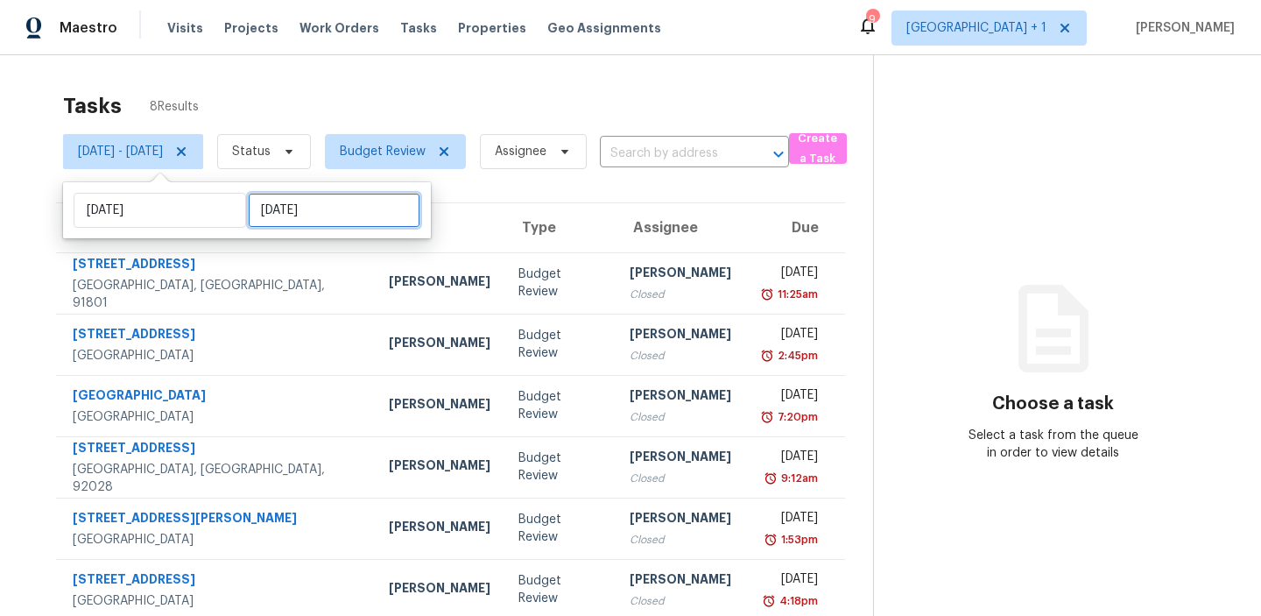
click at [310, 210] on input "[DATE]" at bounding box center [334, 210] width 173 height 35
select select "8"
select select "2025"
select select "9"
select select "2025"
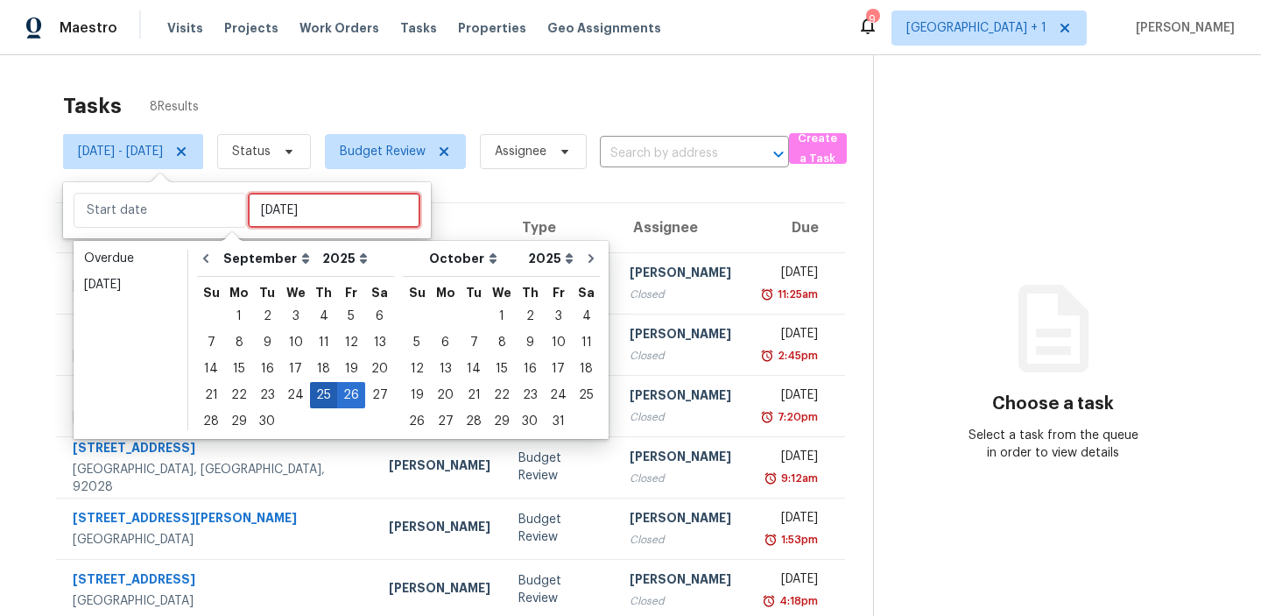
type input "[DATE]"
click at [310, 391] on div "25" at bounding box center [323, 395] width 27 height 25
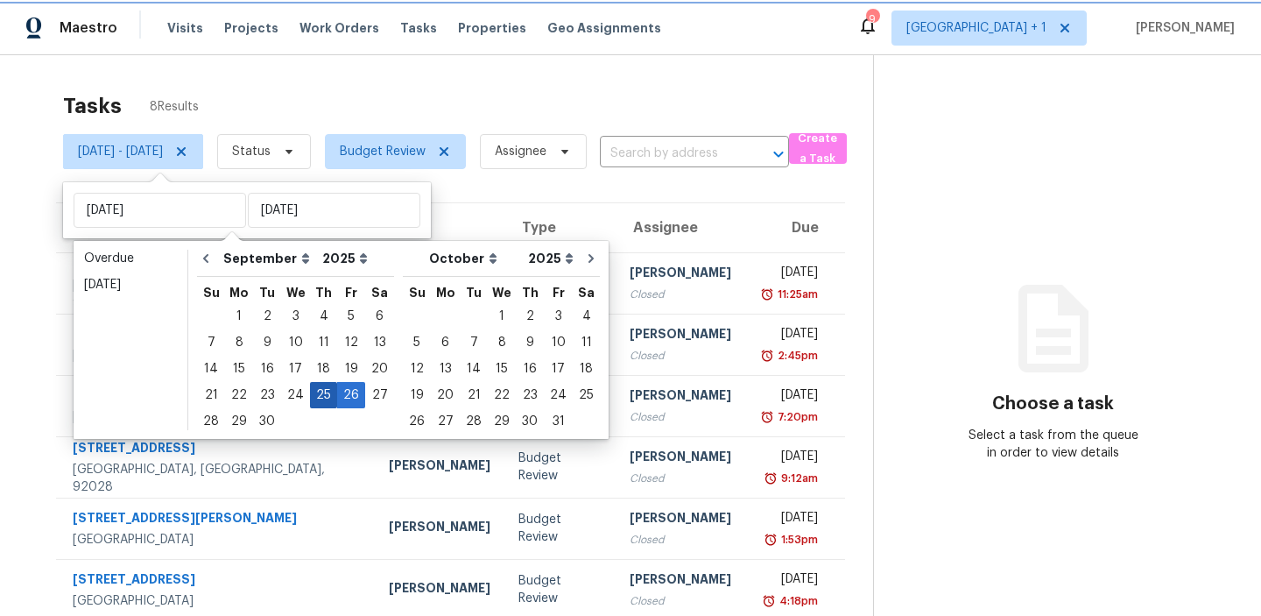
type input "[DATE]"
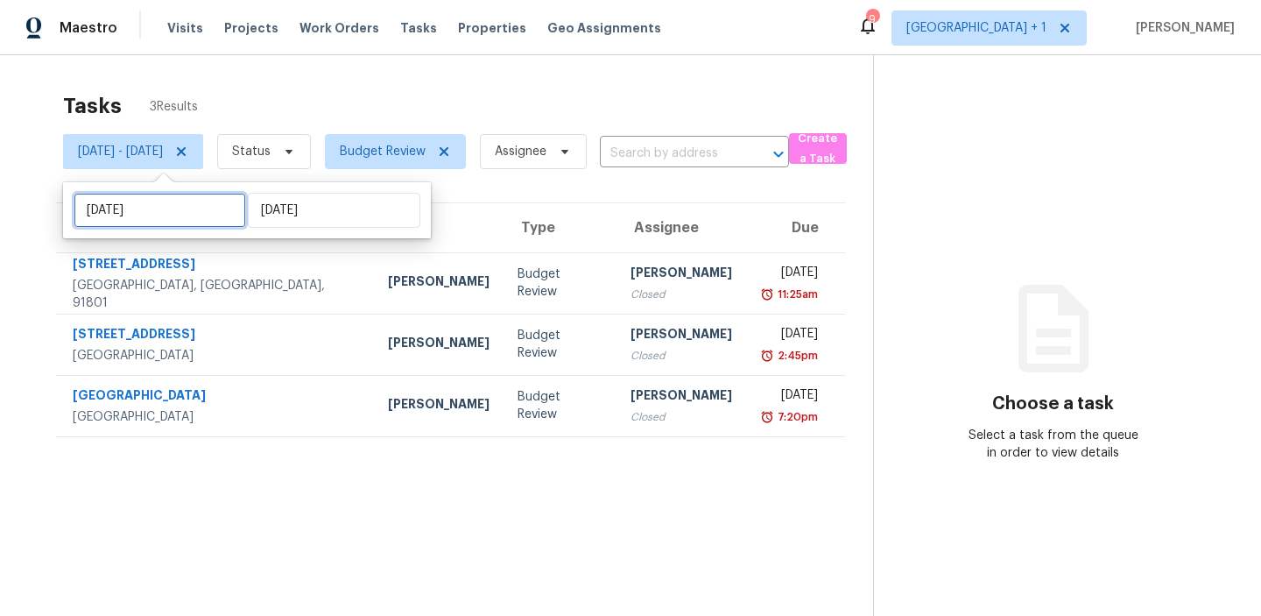
select select "8"
select select "2025"
select select "9"
select select "2025"
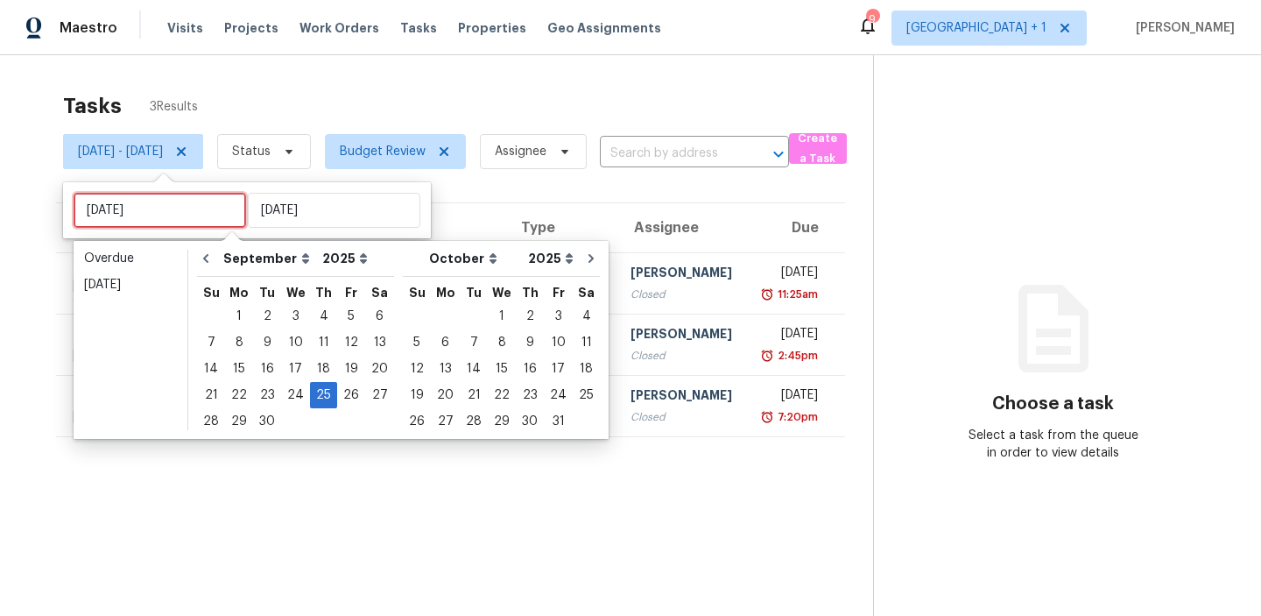
click at [166, 211] on input "[DATE]" at bounding box center [160, 210] width 173 height 35
click at [291, 397] on div "24" at bounding box center [295, 395] width 29 height 25
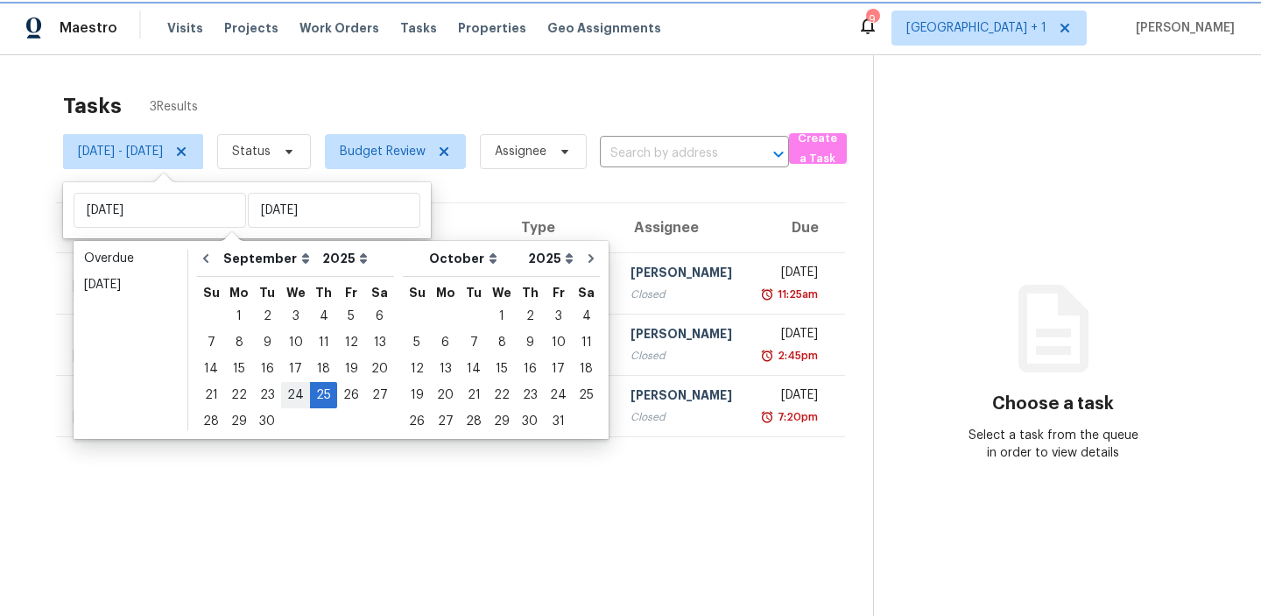
type input "[DATE]"
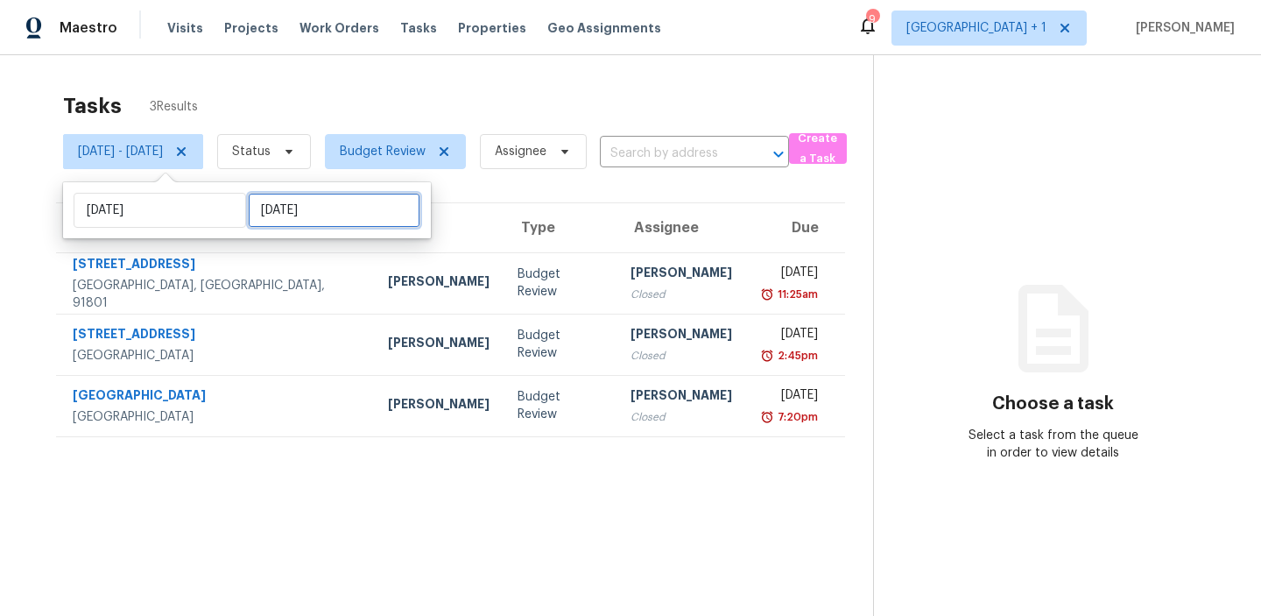
select select "8"
select select "2025"
select select "9"
select select "2025"
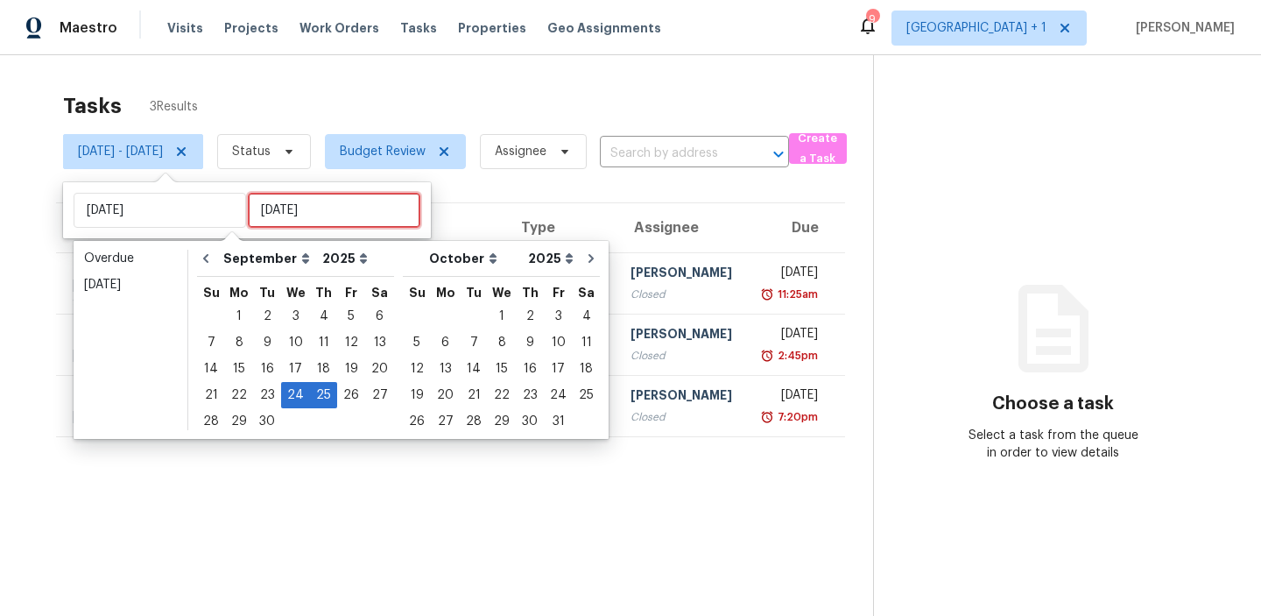
click at [317, 218] on input "[DATE]" at bounding box center [334, 210] width 173 height 35
type input "[DATE]"
click at [285, 391] on div "24" at bounding box center [295, 395] width 29 height 25
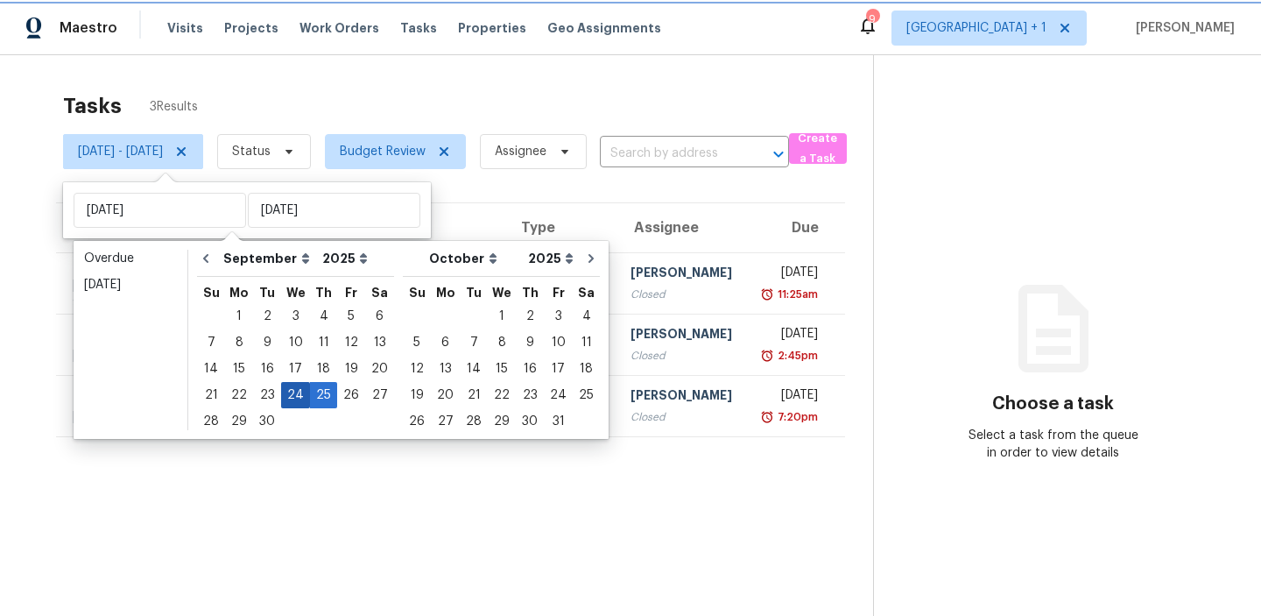
type input "[DATE]"
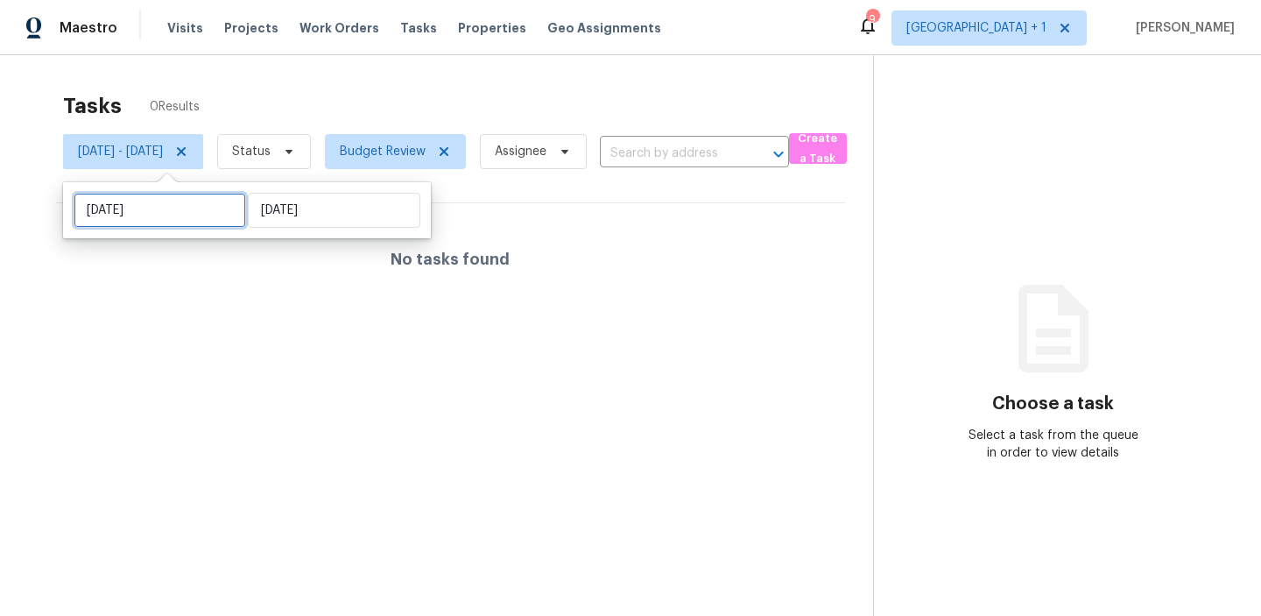
click at [167, 213] on input "[DATE]" at bounding box center [160, 210] width 173 height 35
select select "8"
select select "2025"
select select "9"
select select "2025"
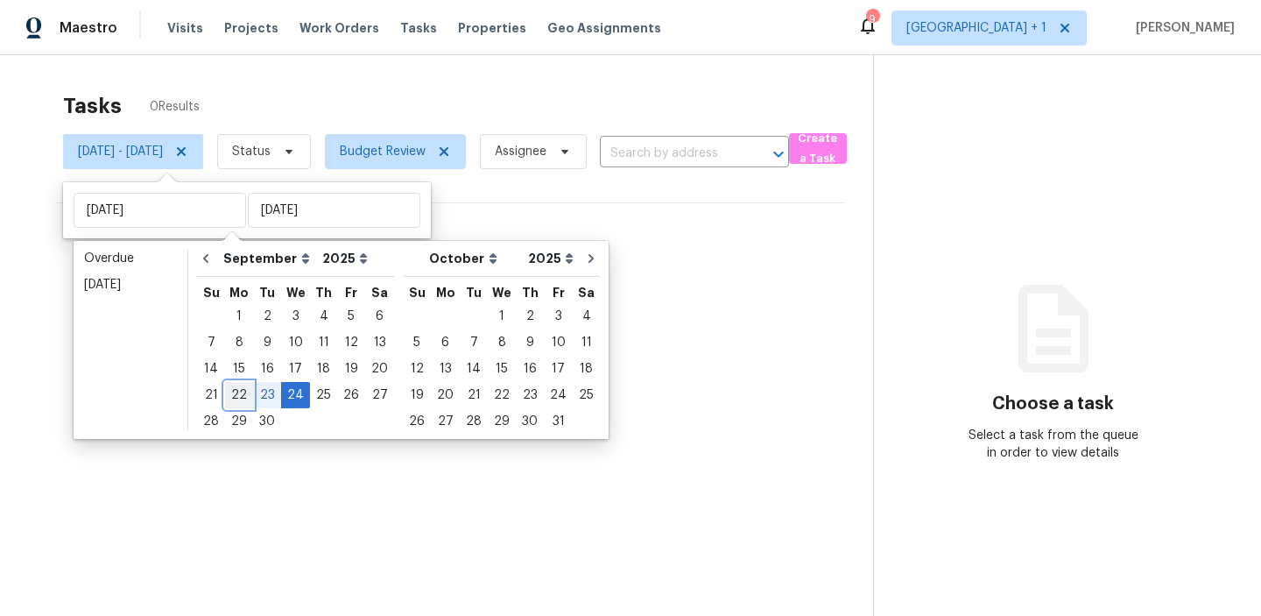
click at [238, 396] on div "22" at bounding box center [239, 395] width 28 height 25
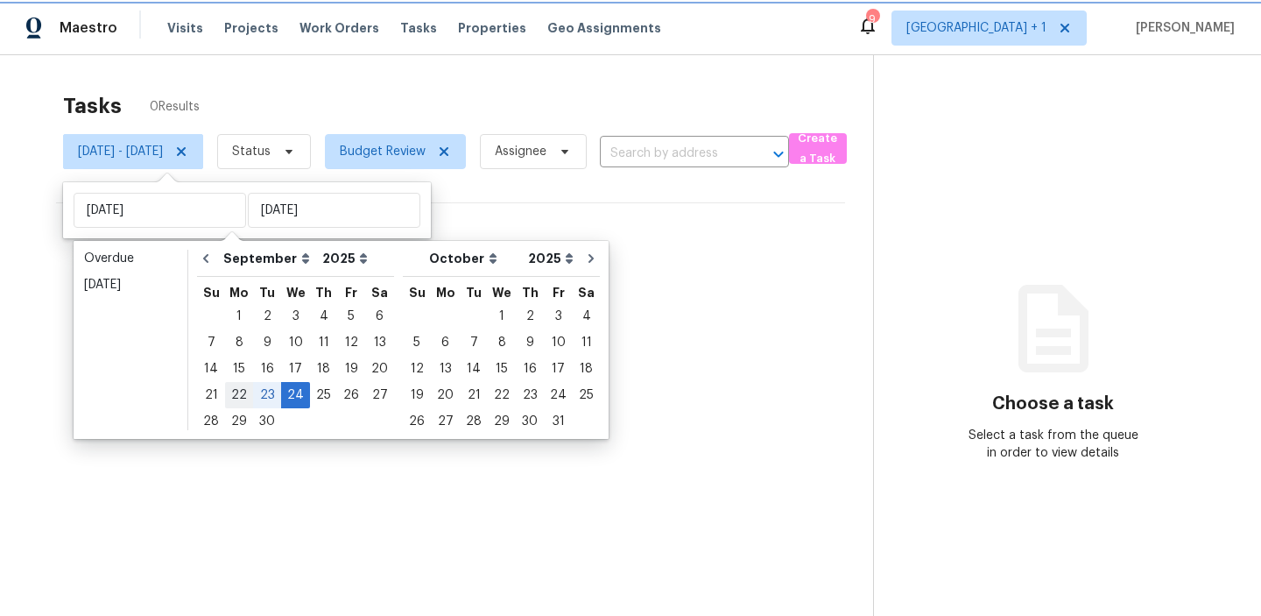
type input "[DATE]"
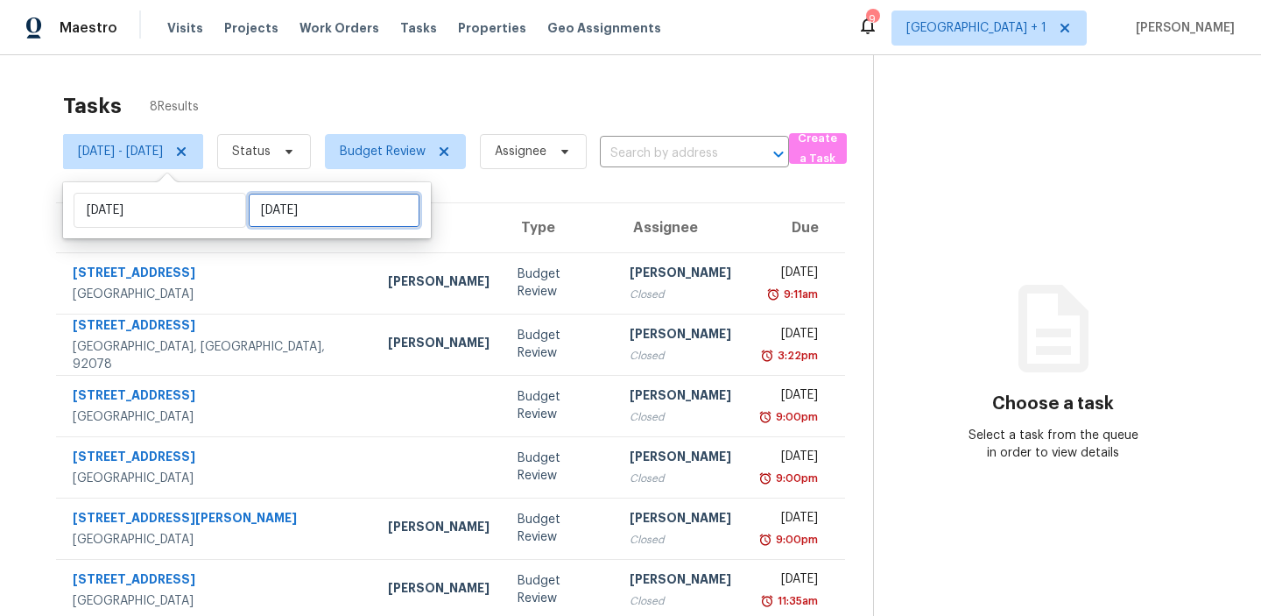
select select "8"
select select "2025"
select select "9"
select select "2025"
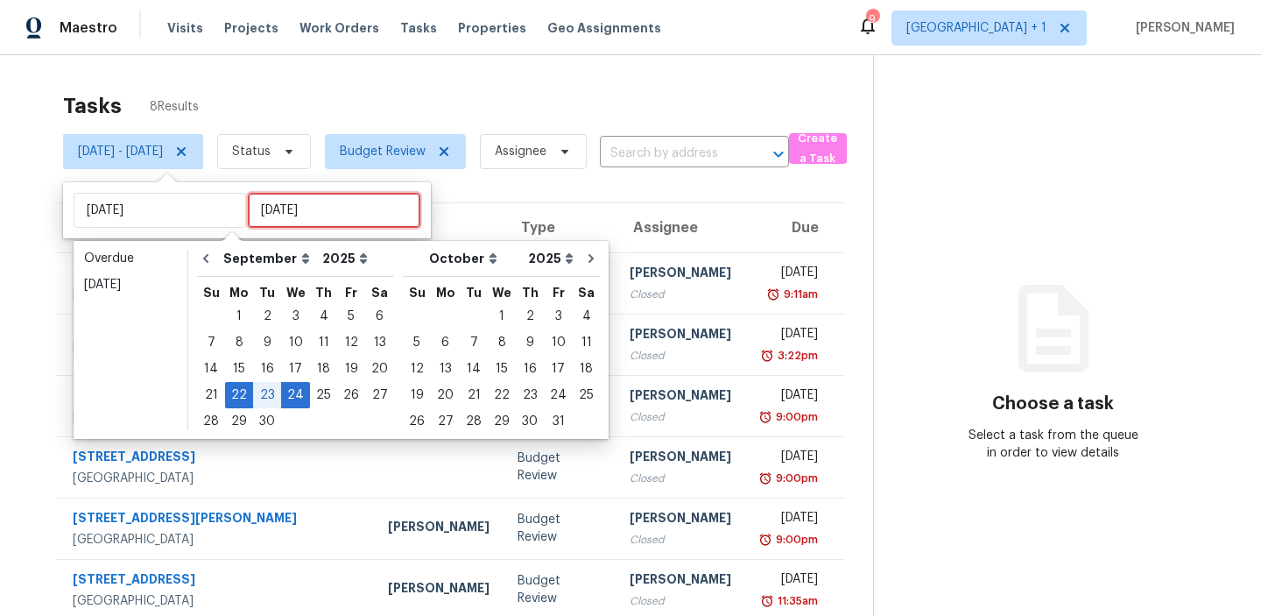
click at [300, 215] on input "[DATE]" at bounding box center [334, 210] width 173 height 35
type input "[DATE]"
click at [238, 394] on div "22" at bounding box center [239, 395] width 28 height 25
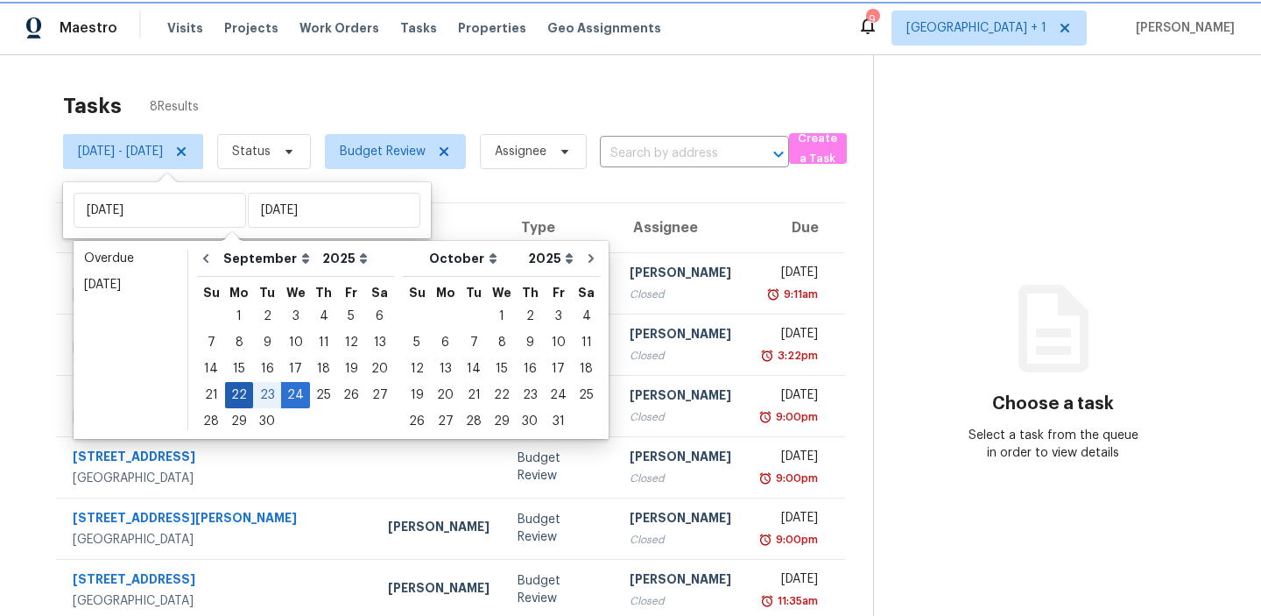
type input "[DATE]"
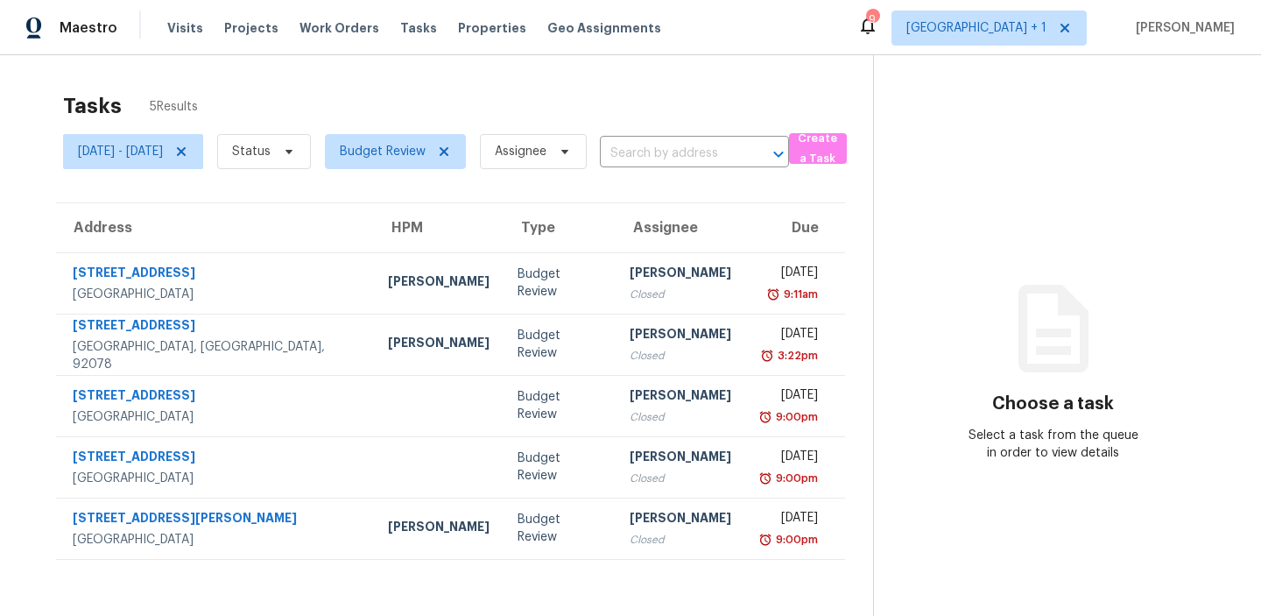
click at [302, 83] on div "Tasks 5 Results" at bounding box center [468, 106] width 810 height 46
click at [188, 154] on icon at bounding box center [181, 152] width 14 height 14
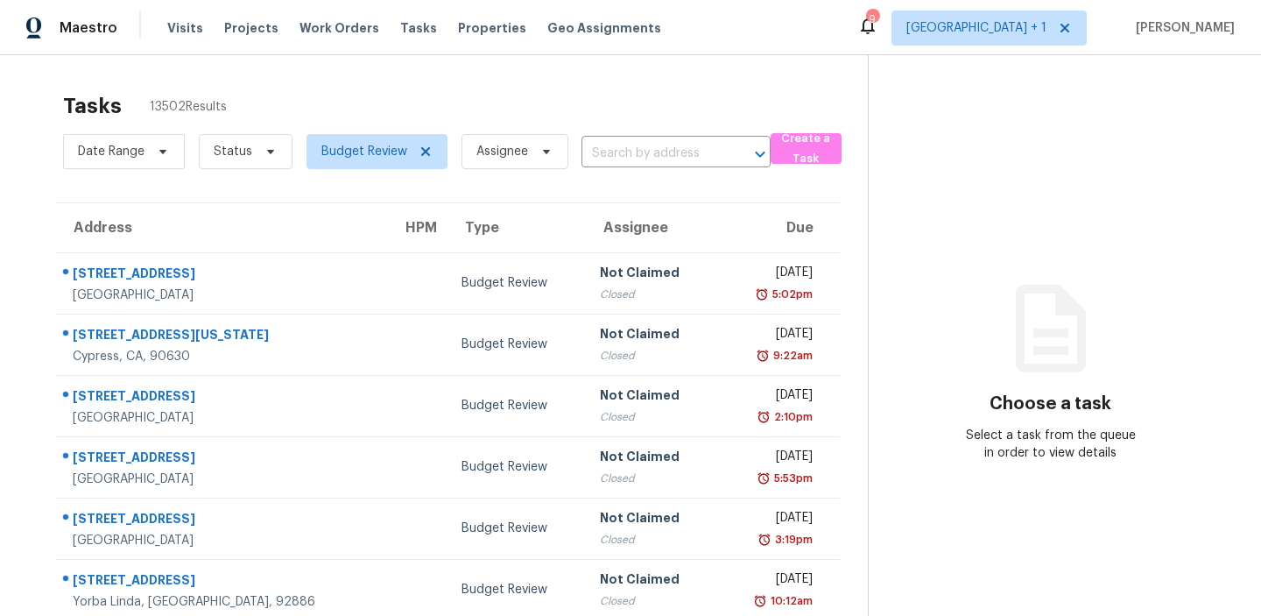
click at [329, 74] on div "Tasks 13502 Results Date Range Status Budget Review Assignee ​ Create a Task Ad…" at bounding box center [630, 483] width 1261 height 857
click at [407, 32] on span "Tasks" at bounding box center [418, 28] width 37 height 12
click at [957, 32] on span "[GEOGRAPHIC_DATA] + 1" at bounding box center [976, 28] width 140 height 18
click at [691, 95] on div "Tasks 13502 Results" at bounding box center [465, 106] width 805 height 46
click at [268, 162] on span "Status" at bounding box center [246, 151] width 94 height 35
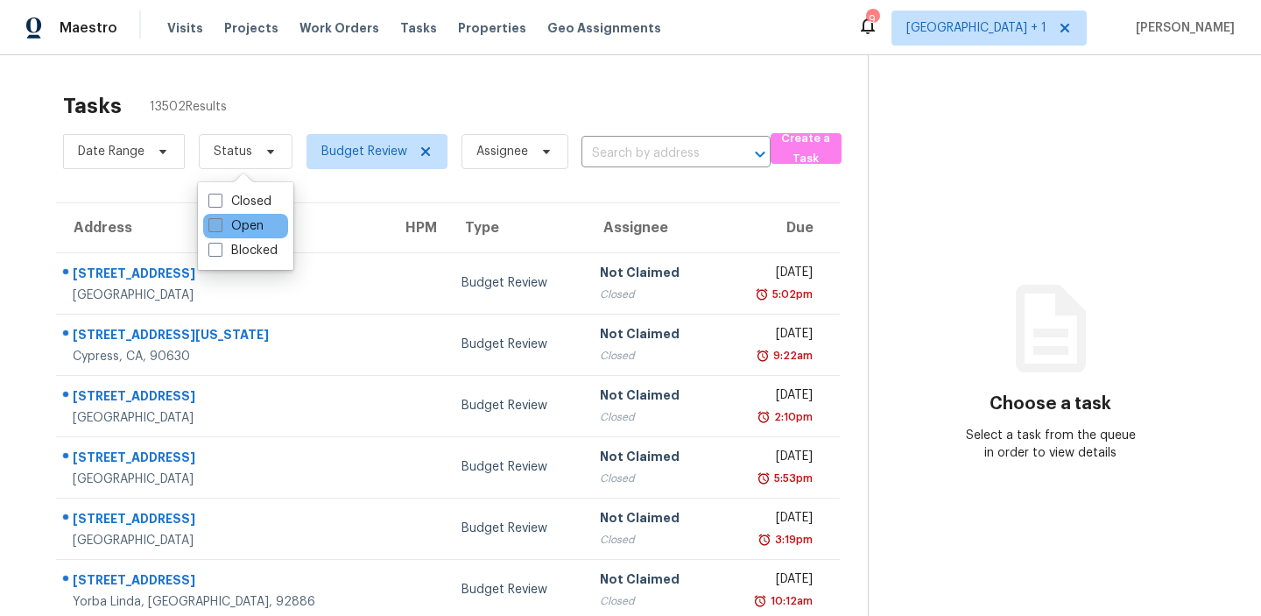
click at [216, 223] on span at bounding box center [215, 225] width 14 height 14
click at [216, 223] on input "Open" at bounding box center [213, 222] width 11 height 11
checkbox input "true"
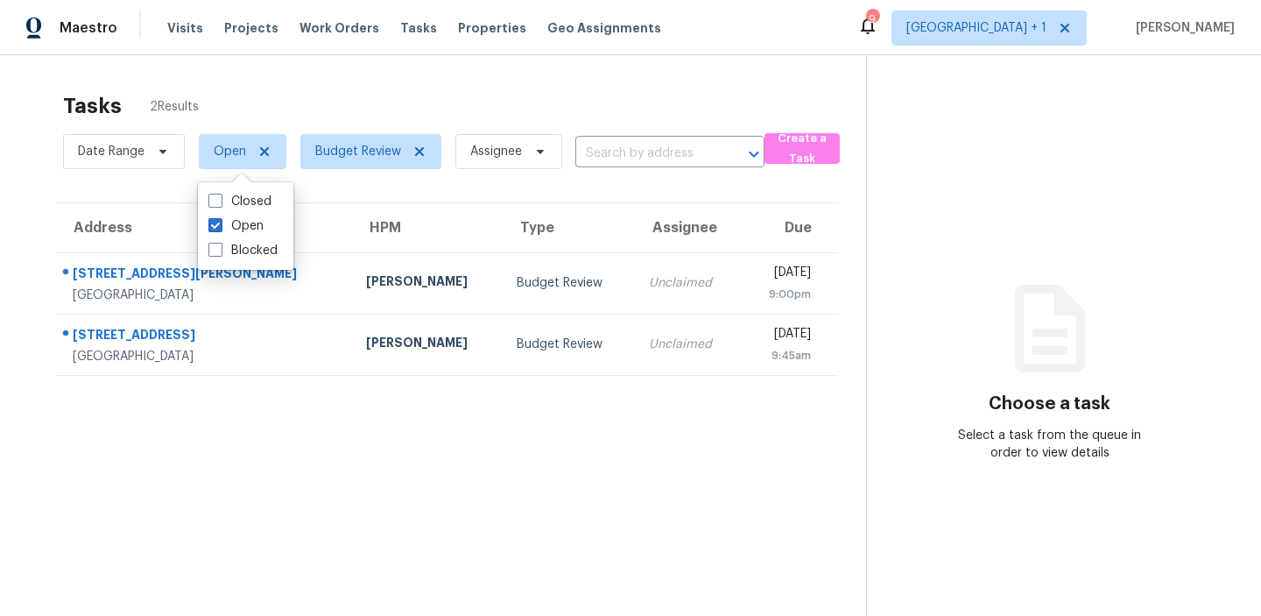
click at [368, 95] on div "Tasks 2 Results" at bounding box center [464, 106] width 803 height 46
click at [243, 505] on section "Tasks 2 Results Date Range Open Budget Review Assignee ​ Create a Task Address …" at bounding box center [447, 377] width 838 height 588
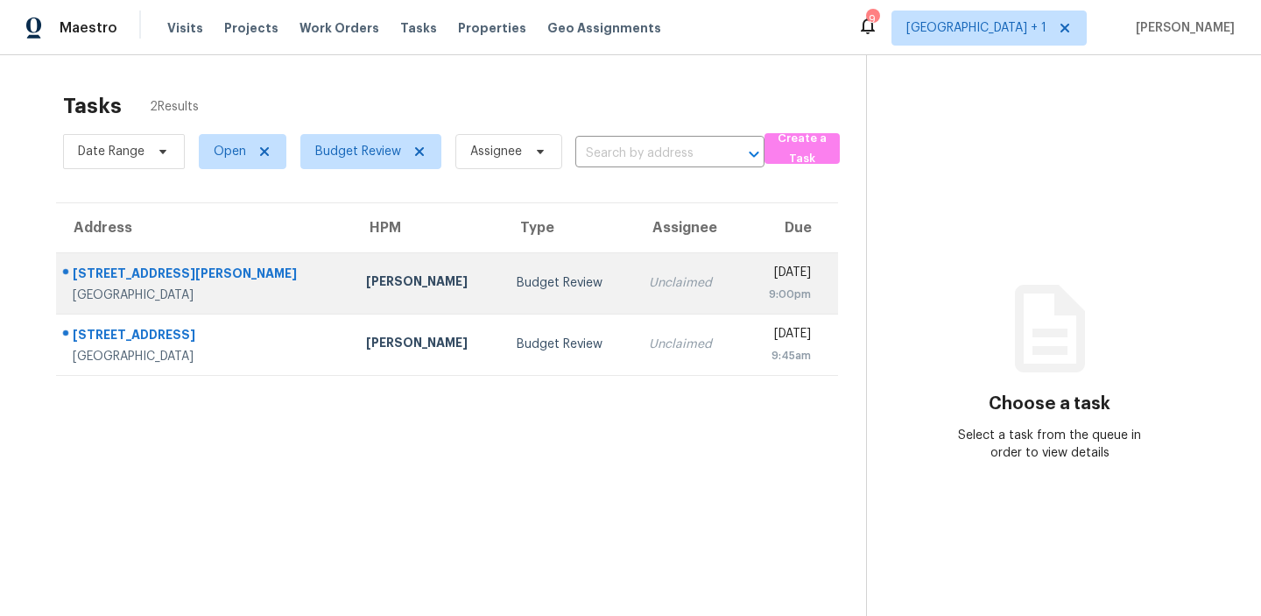
click at [503, 299] on td "Budget Review" at bounding box center [569, 282] width 132 height 61
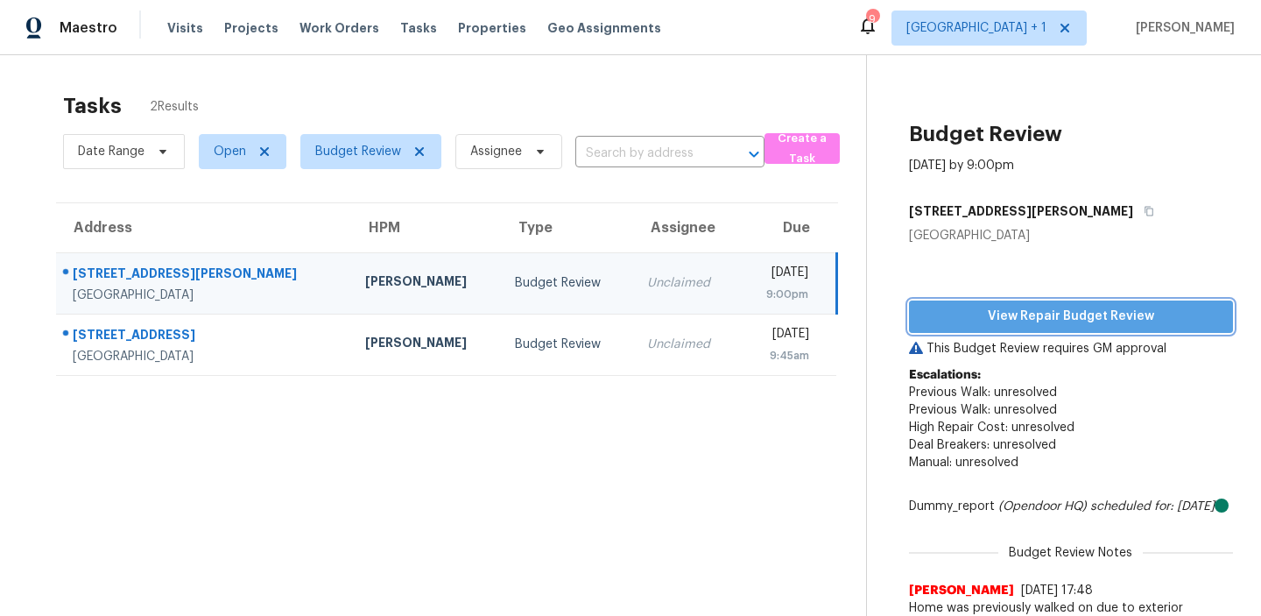
click at [997, 318] on span "View Repair Budget Review" at bounding box center [1071, 317] width 296 height 22
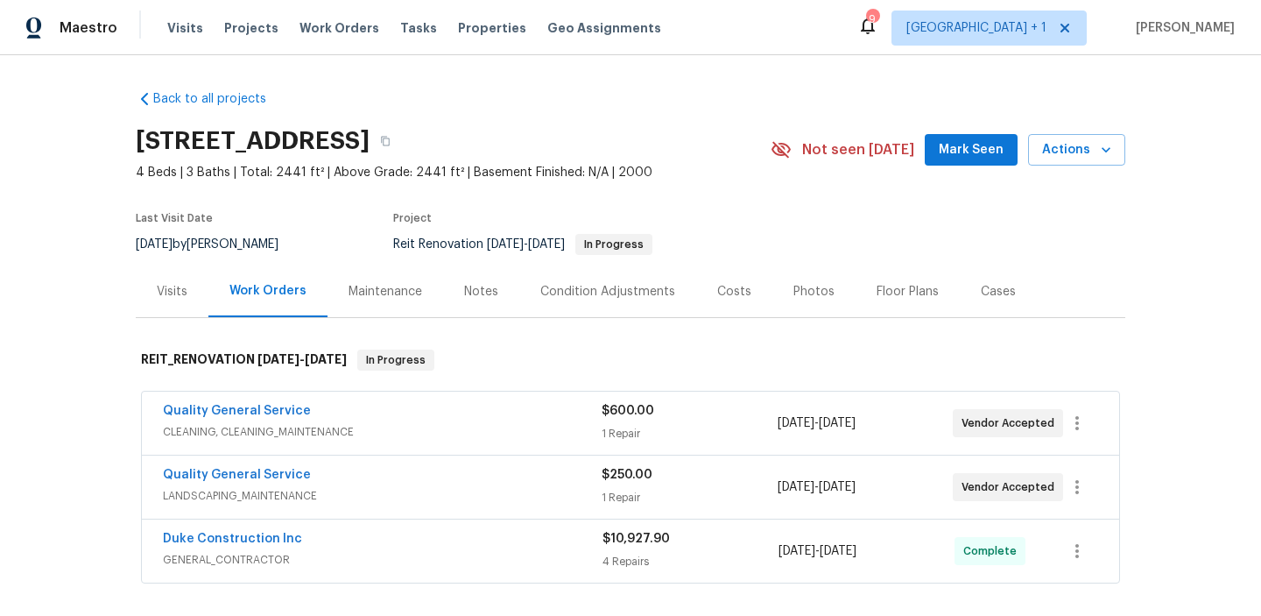
click at [52, 267] on div "Back to all projects 16121 Filbert St, Rancho Cascades, CA 91342 4 Beds | 3 Bat…" at bounding box center [630, 335] width 1261 height 561
